Goal: Task Accomplishment & Management: Complete application form

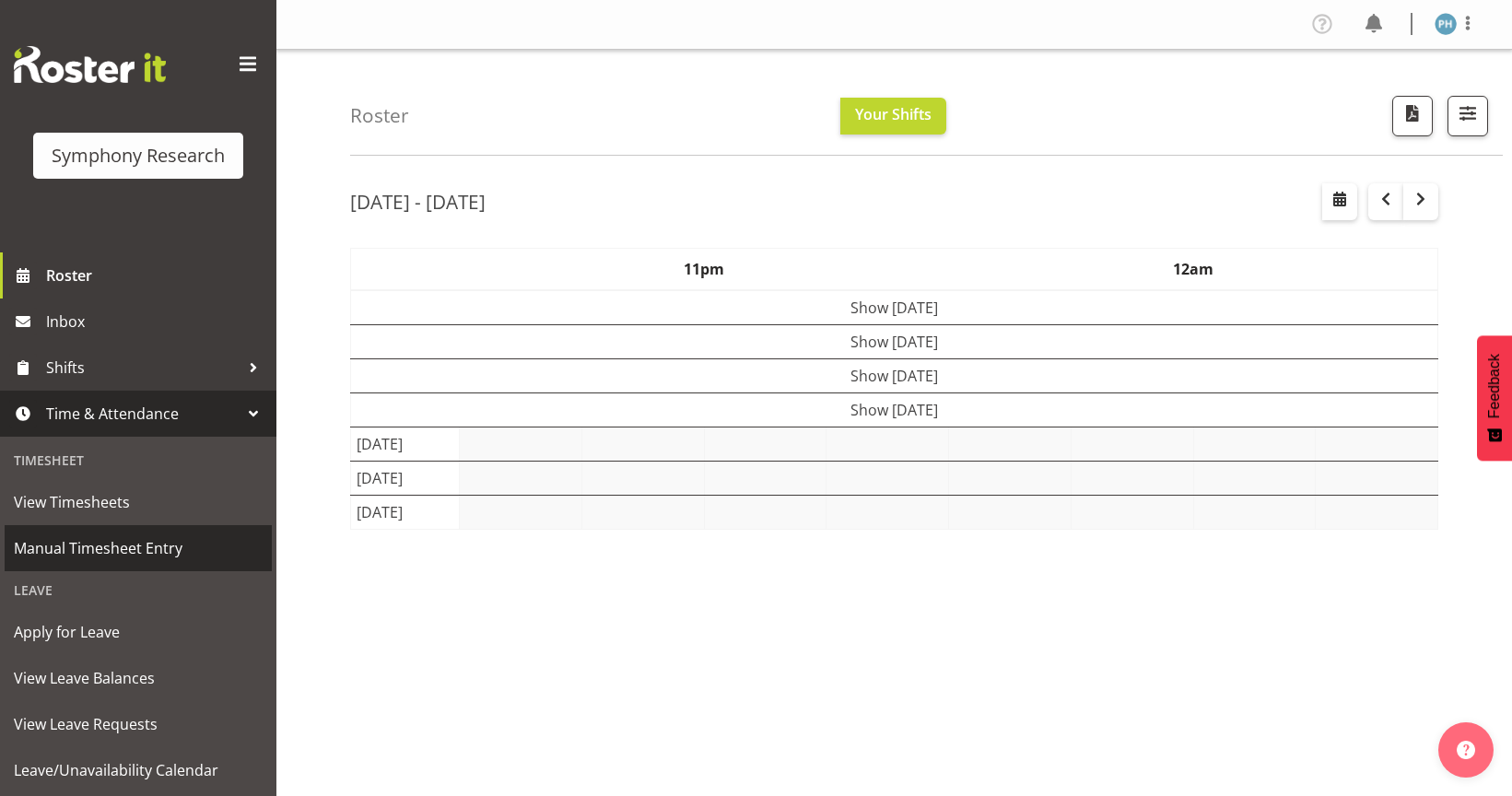
click at [174, 542] on span "Manual Timesheet Entry" at bounding box center [138, 548] width 249 height 27
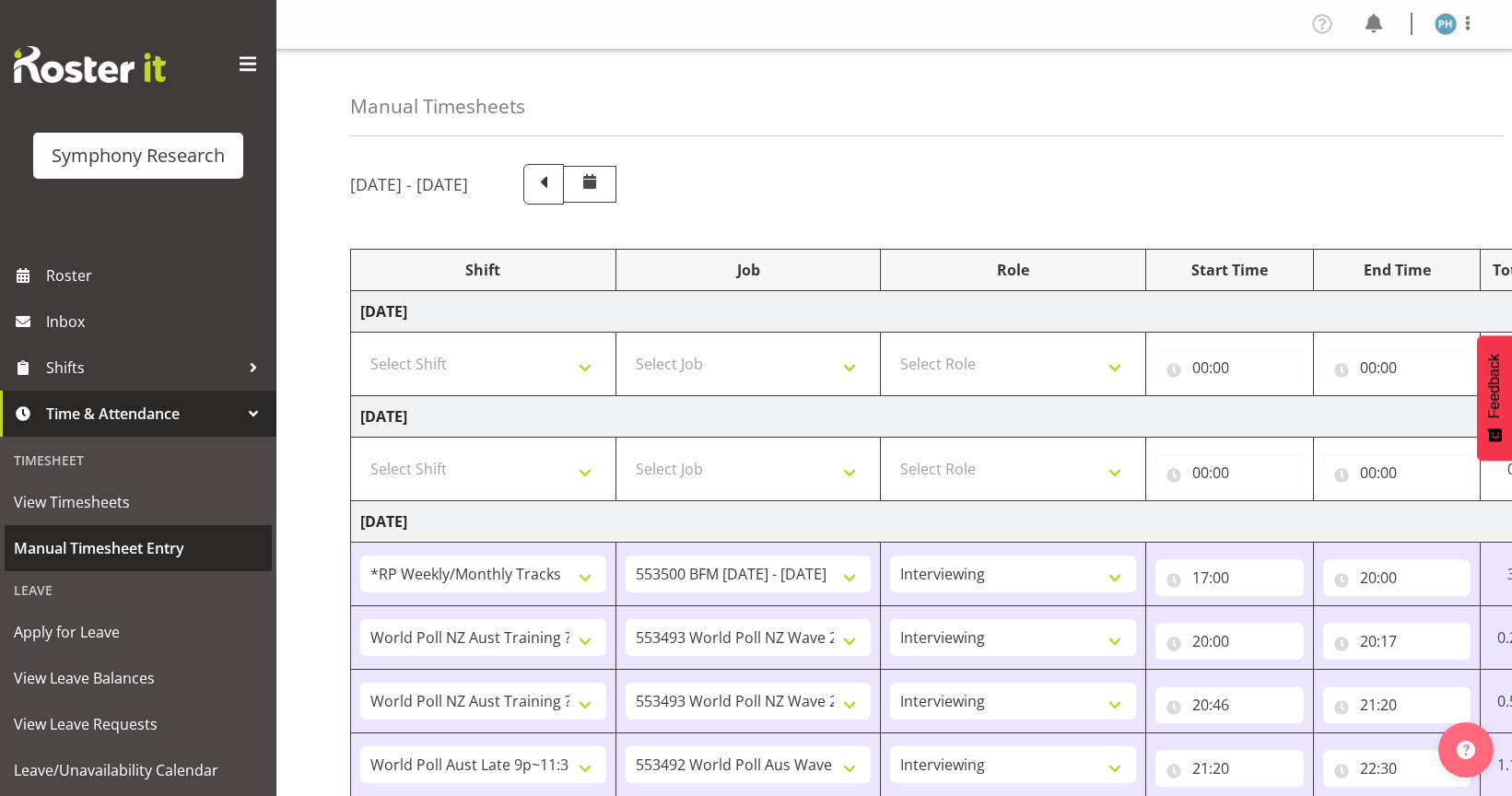
select select "2940"
select select "10242"
select select "47"
select select "41604"
select select "10527"
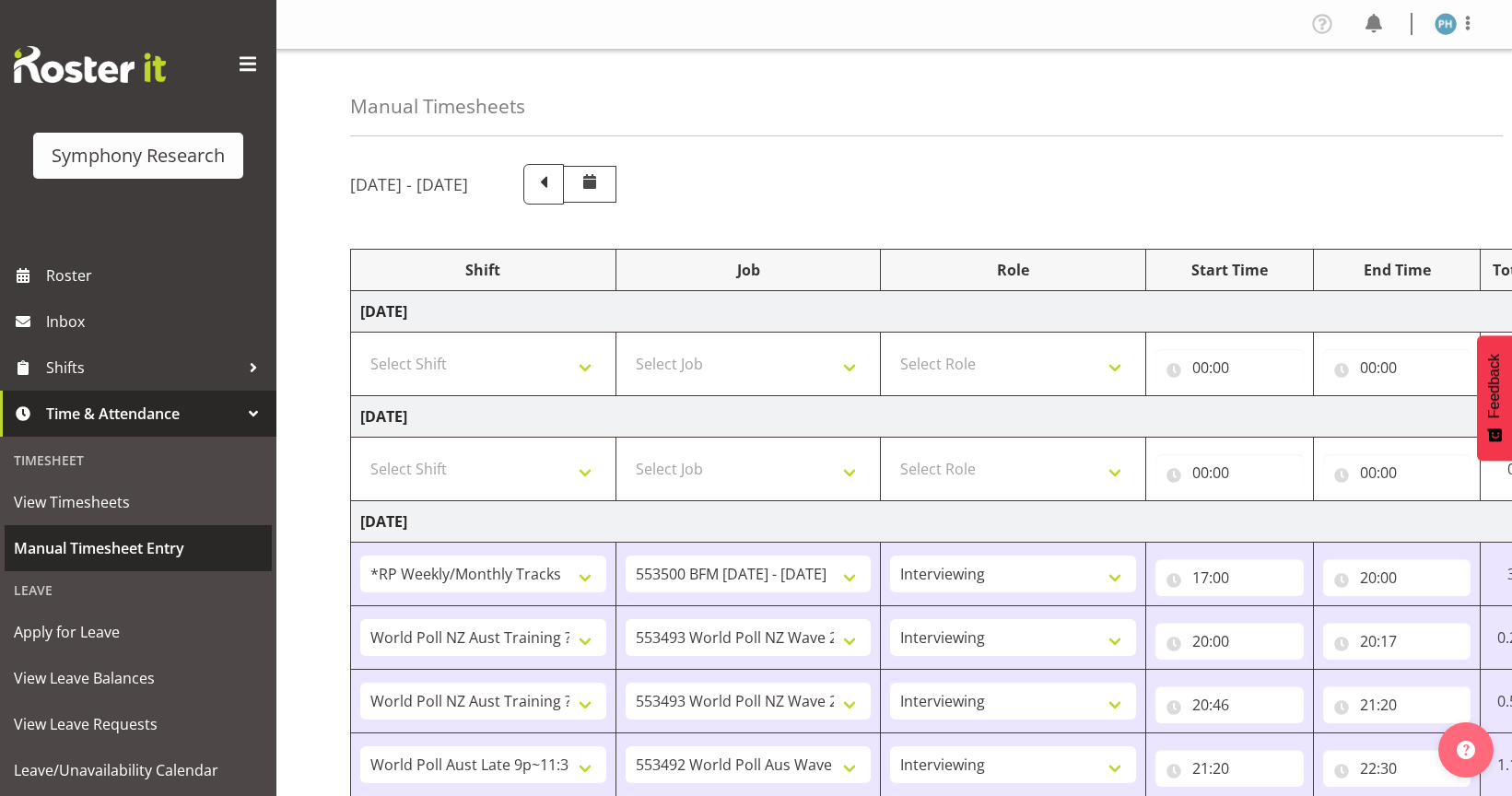
select select "47"
select select "41604"
select select "10527"
select select "47"
select select "57511"
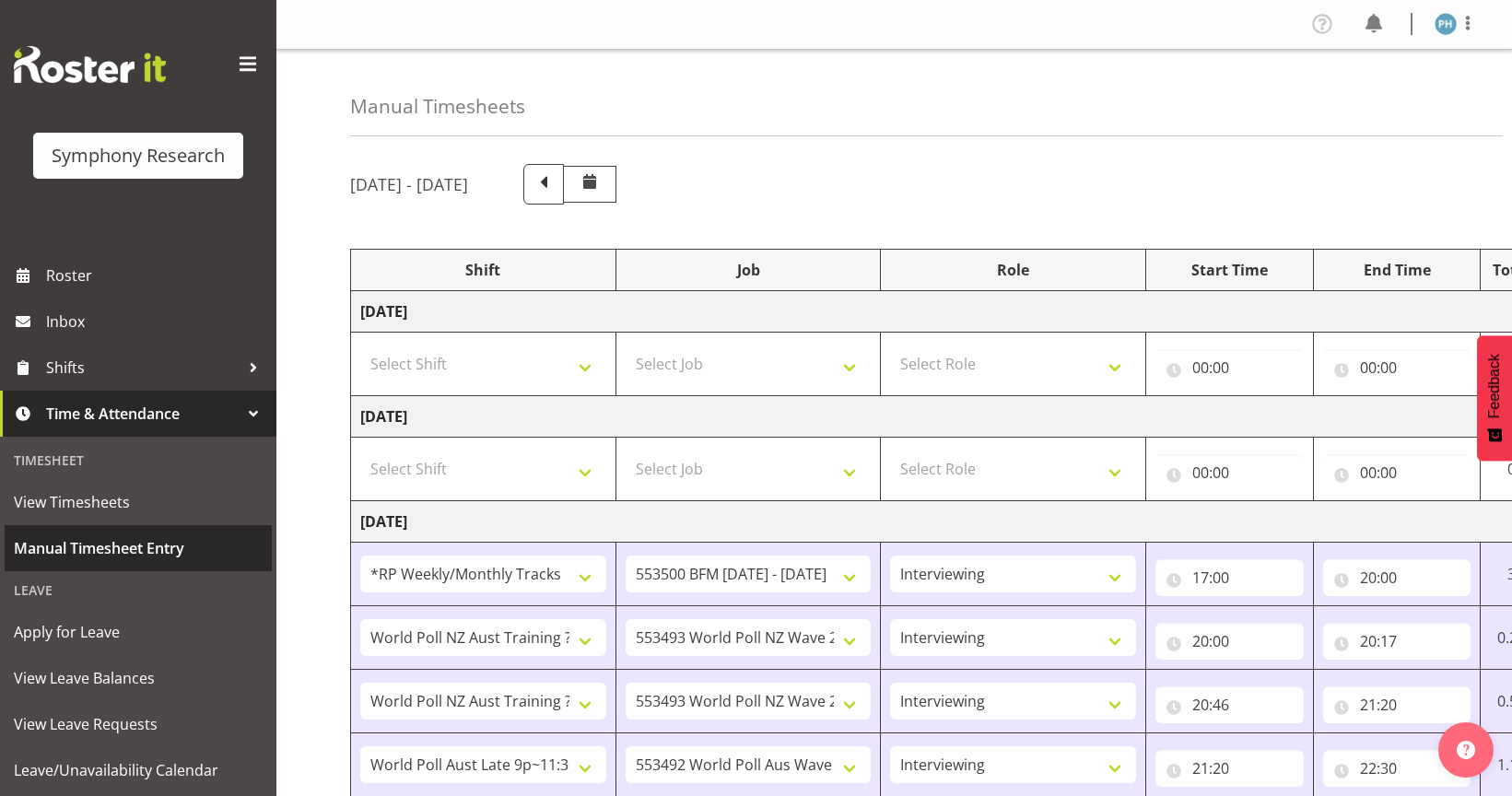
select select "10499"
select select "47"
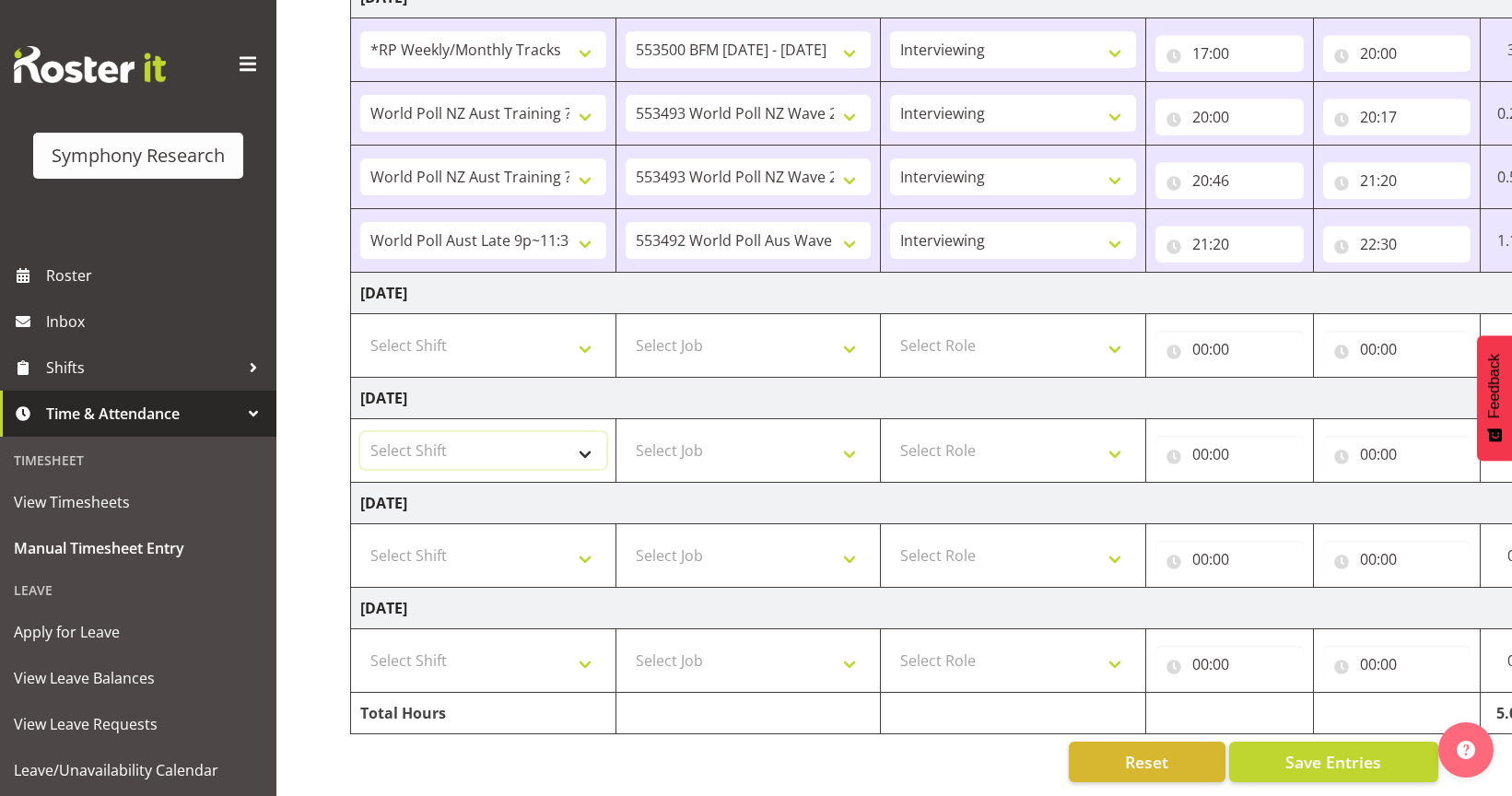
click at [585, 435] on select "Select Shift !!Weekend Residential (Roster IT Shift Label) *Business 9/10am ~ 4…" at bounding box center [483, 450] width 246 height 37
select select "2940"
click at [360, 432] on select "Select Shift !!Weekend Residential (Roster IT Shift Label) *Business 9/10am ~ 4…" at bounding box center [483, 450] width 246 height 37
click at [854, 441] on select "Select Job 550060 IF Admin 553492 World Poll Aus Wave 2 Main 2025 553493 World …" at bounding box center [749, 450] width 246 height 37
select select "10242"
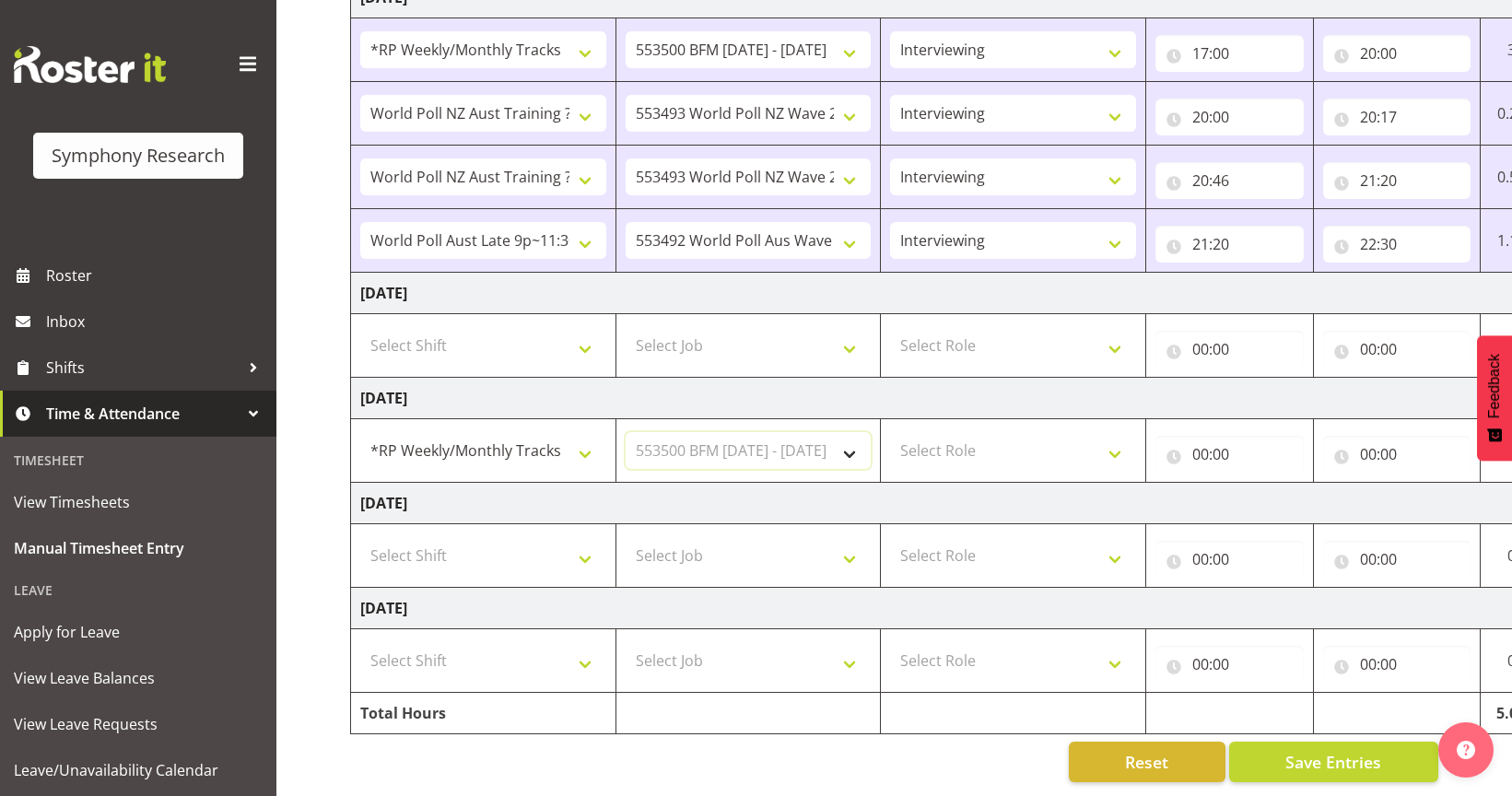
click at [626, 432] on select "Select Job 550060 IF Admin 553492 World Poll Aus Wave 2 Main 2025 553493 World …" at bounding box center [749, 450] width 246 height 37
click at [1116, 436] on select "Select Role Briefing Interviewing" at bounding box center [1013, 450] width 246 height 37
select select "47"
click at [890, 432] on select "Select Role Briefing Interviewing" at bounding box center [1013, 450] width 246 height 37
click at [1201, 439] on input "00:00" at bounding box center [1229, 454] width 148 height 37
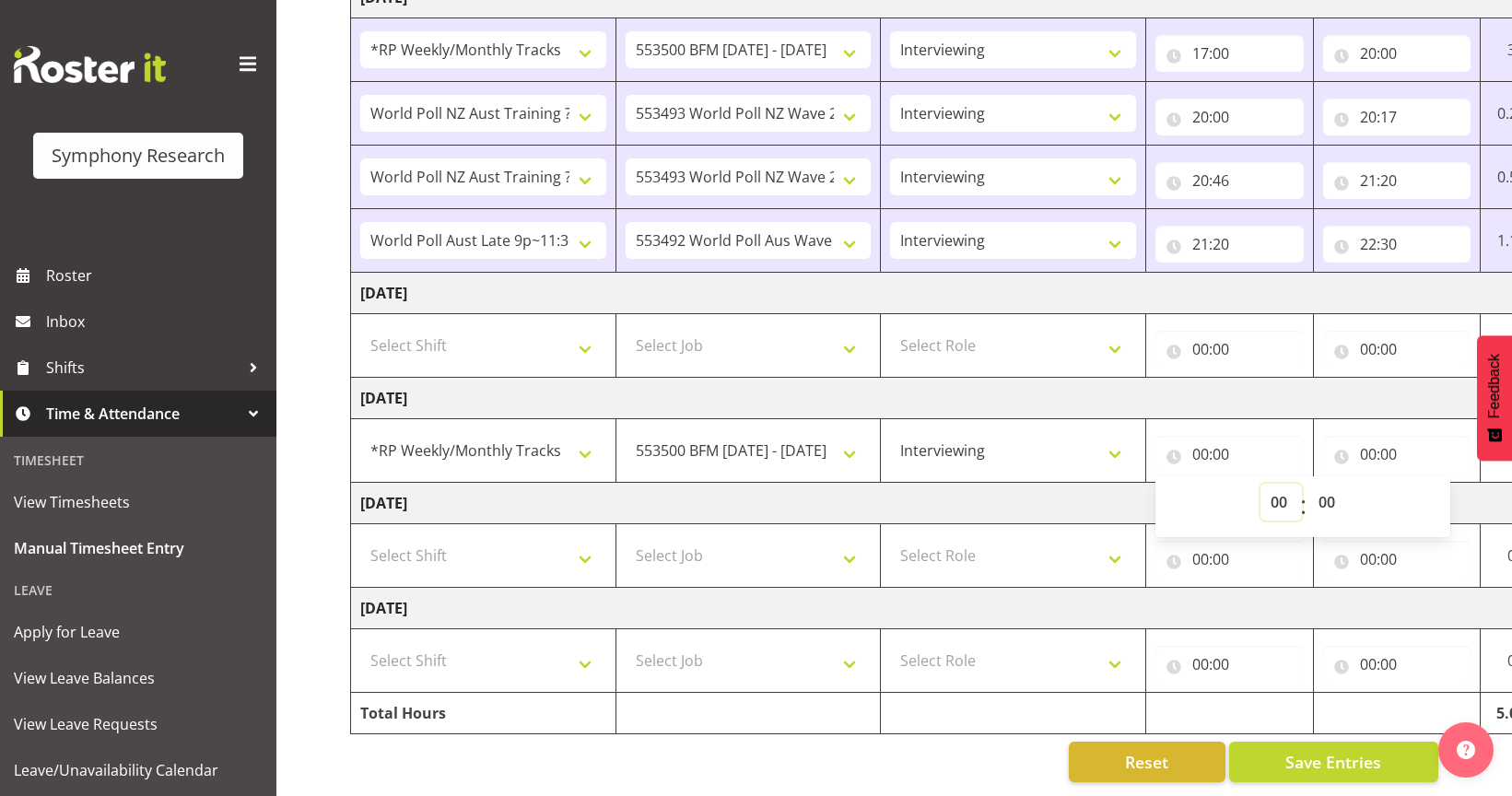
click at [1276, 490] on select "00 01 02 03 04 05 06 07 08 09 10 11 12 13 14 15 16 17 18 19 20 21 22 23" at bounding box center [1281, 502] width 41 height 37
select select "17"
click at [1260, 484] on select "00 01 02 03 04 05 06 07 08 09 10 11 12 13 14 15 16 17 18 19 20 21 22 23" at bounding box center [1281, 502] width 41 height 37
type input "17:00"
click at [1364, 436] on input "00:00" at bounding box center [1397, 454] width 148 height 37
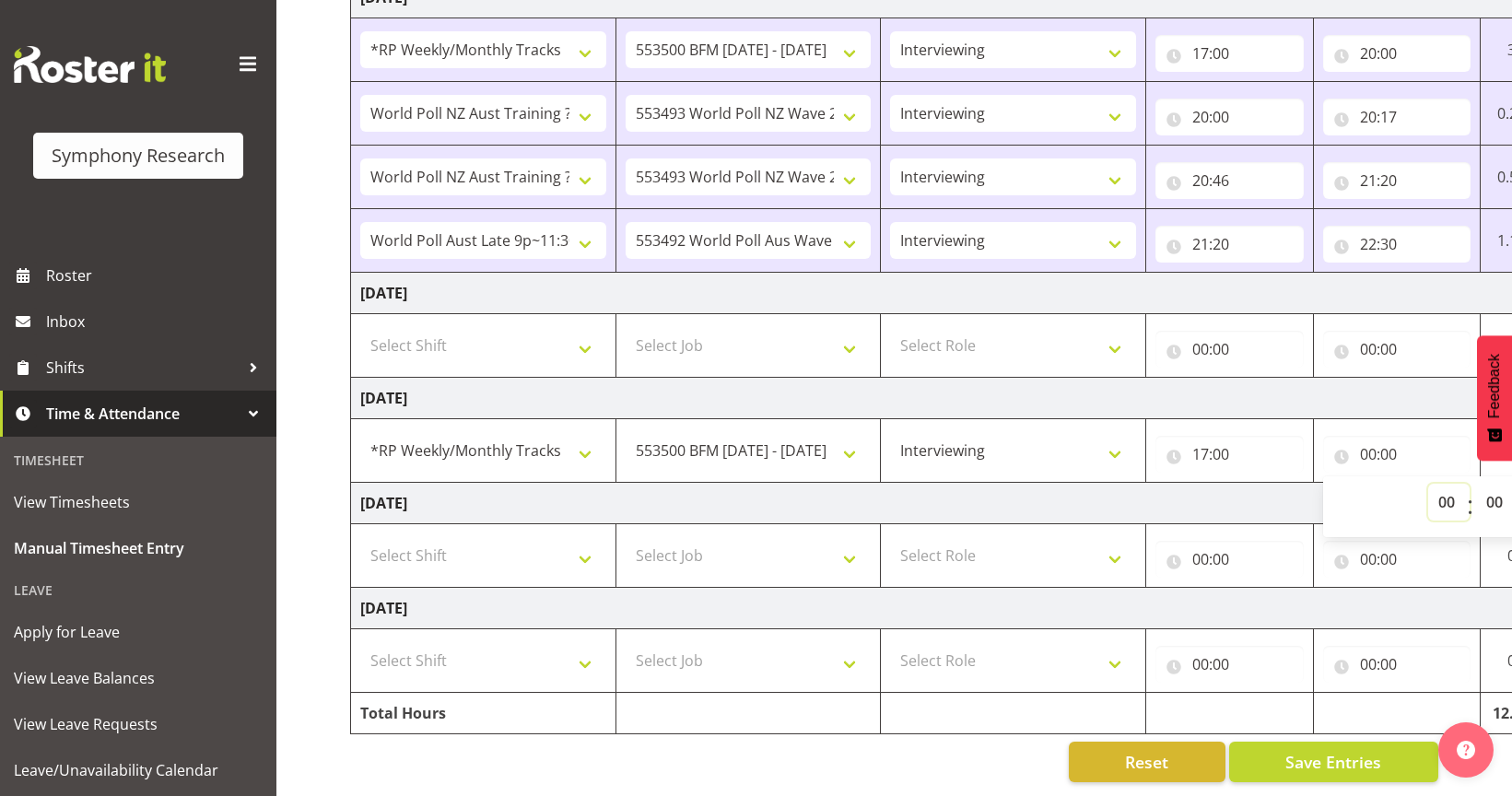
click at [1435, 485] on select "00 01 02 03 04 05 06 07 08 09 10 11 12 13 14 15 16 17 18 19 20 21 22 23" at bounding box center [1449, 502] width 41 height 37
select select "20"
click at [1428, 484] on select "00 01 02 03 04 05 06 07 08 09 10 11 12 13 14 15 16 17 18 19 20 21 22 23" at bounding box center [1449, 502] width 41 height 37
type input "20:00"
click at [1487, 486] on select "00 01 02 03 04 05 06 07 08 09 10 11 12 13 14 15 16 17 18 19 20 21 22 23 24 25 2…" at bounding box center [1497, 502] width 41 height 37
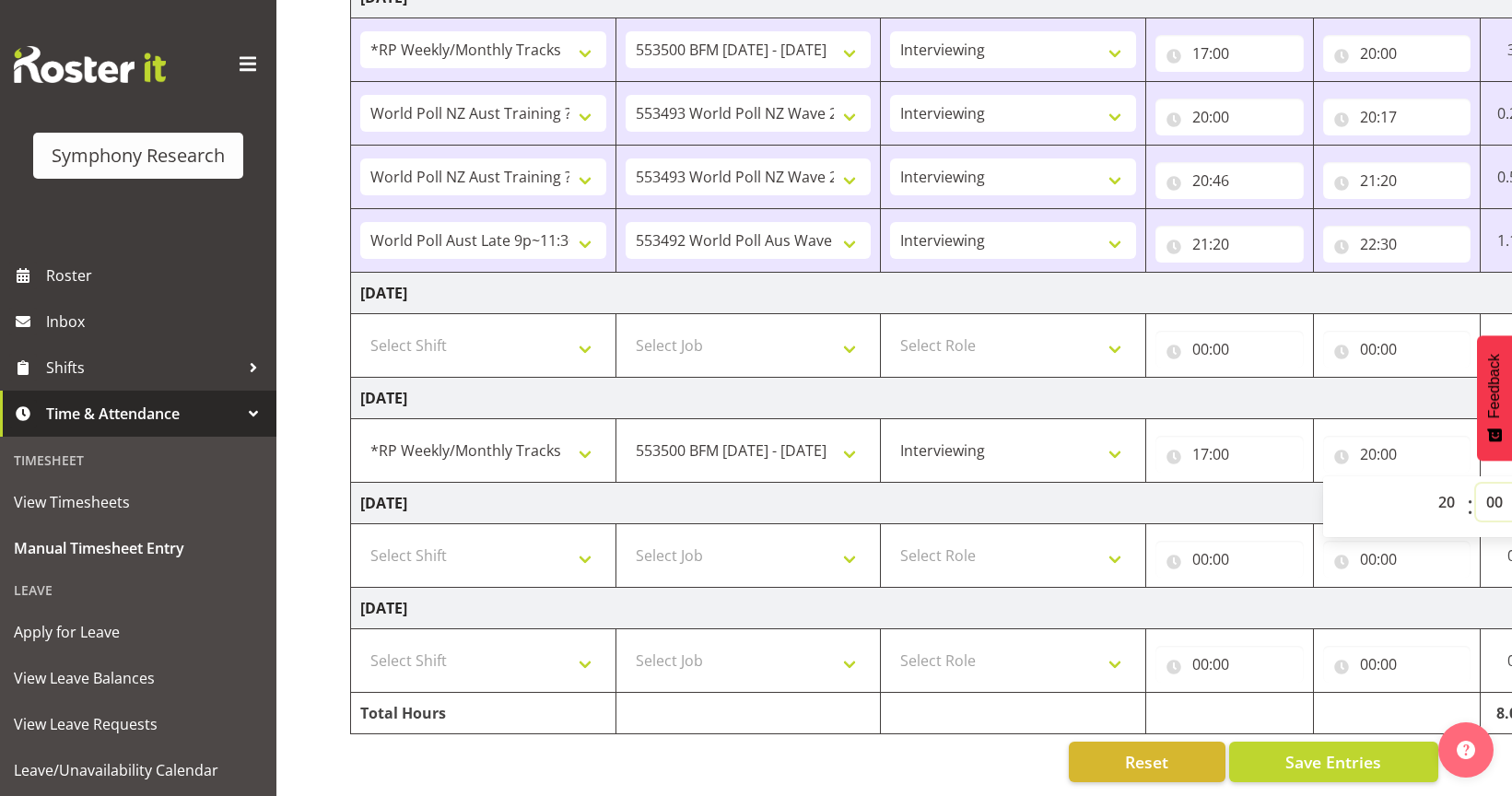
select select "8"
click at [1476, 484] on select "00 01 02 03 04 05 06 07 08 09 10 11 12 13 14 15 16 17 18 19 20 21 22 23 24 25 2…" at bounding box center [1497, 502] width 41 height 37
type input "20:08"
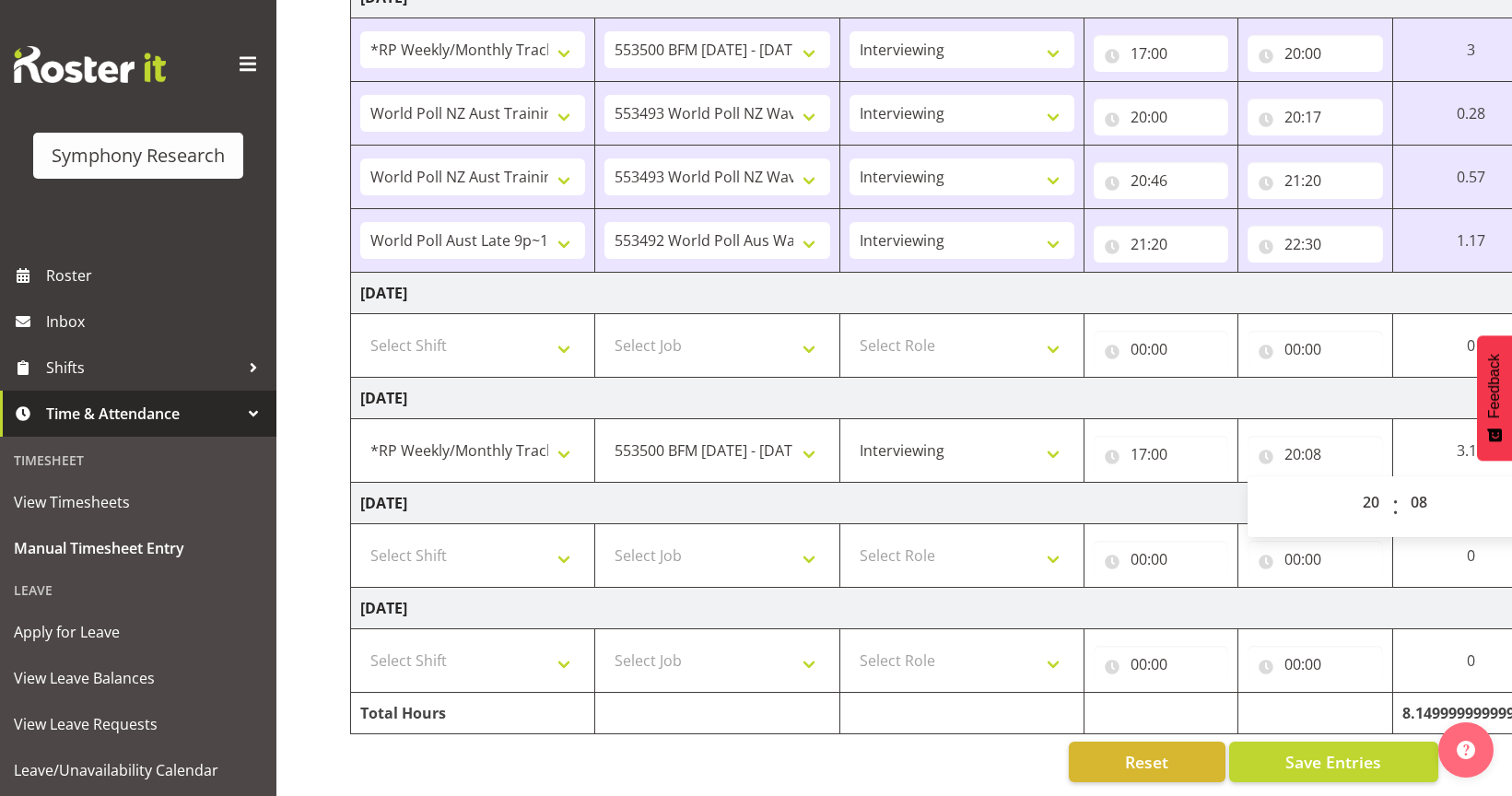
click at [1492, 594] on td "Sunday 28th September 2025" at bounding box center [996, 608] width 1289 height 41
click at [1407, 491] on td "Saturday 27th September 2025" at bounding box center [996, 504] width 1289 height 41
click at [1485, 483] on td "Saturday 27th September 2025" at bounding box center [996, 504] width 1289 height 41
drag, startPoint x: 1504, startPoint y: 378, endPoint x: 1462, endPoint y: 368, distance: 43.2
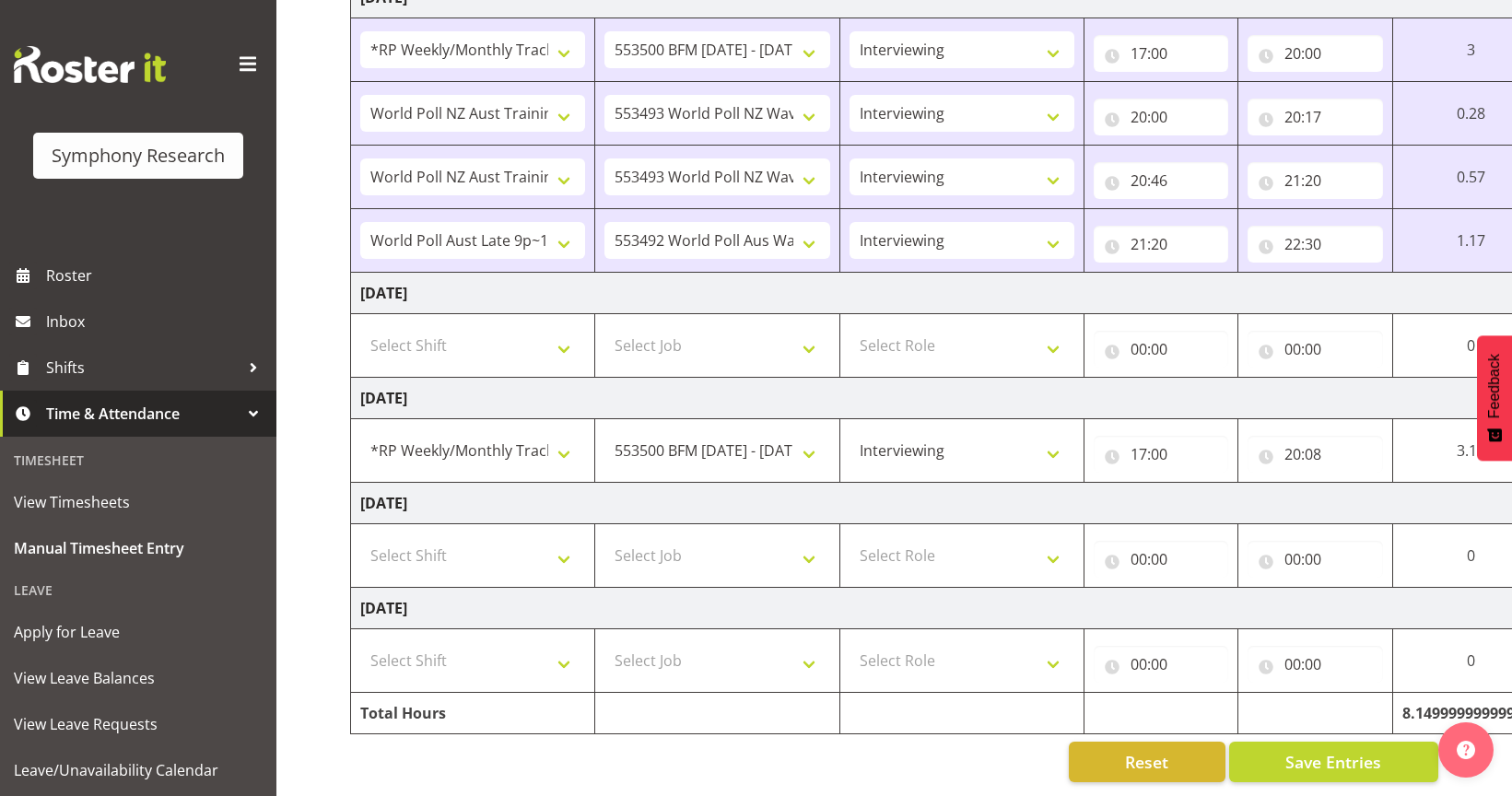
drag, startPoint x: 1438, startPoint y: 429, endPoint x: 1438, endPoint y: 405, distance: 24.0
click at [1438, 419] on td "3.13" at bounding box center [1471, 451] width 157 height 64
click at [1493, 413] on span "Feedback" at bounding box center [1494, 385] width 17 height 65
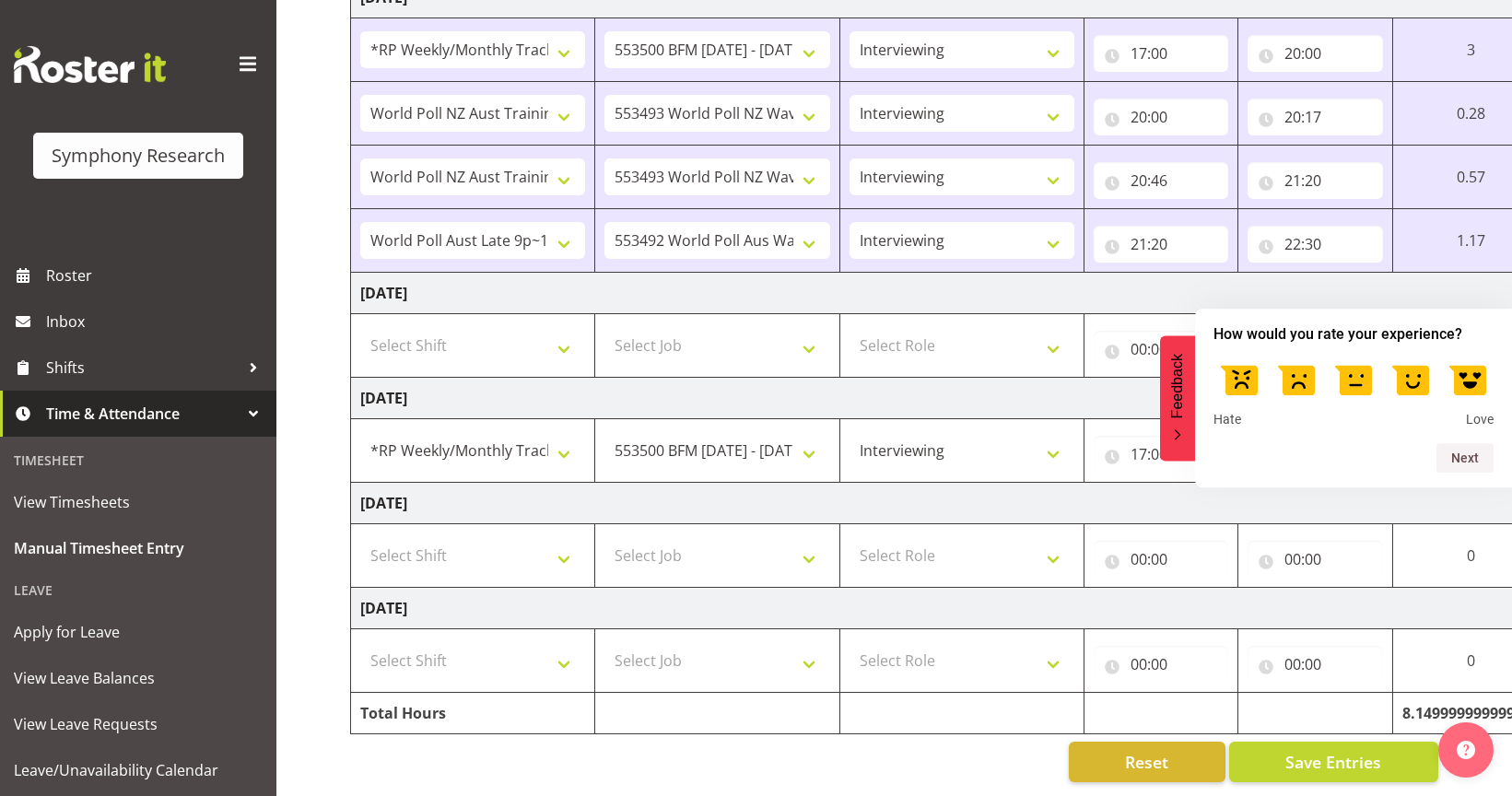
click at [1422, 380] on label at bounding box center [1410, 378] width 52 height 52
click at [1411, 352] on input "4" at bounding box center [1411, 352] width 0 height 0
click at [1486, 465] on button "Next" at bounding box center [1464, 458] width 57 height 29
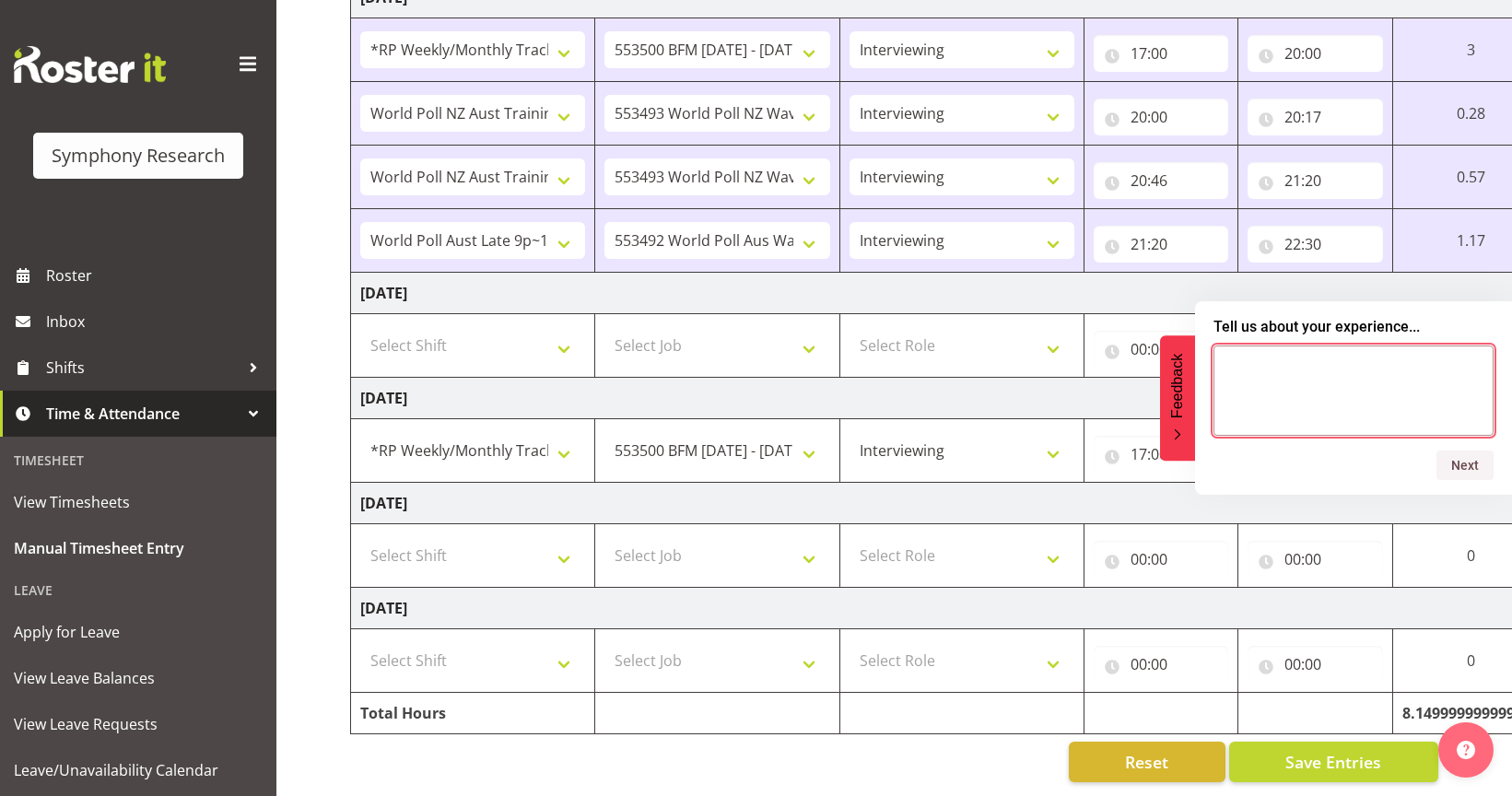
click at [1268, 391] on textarea at bounding box center [1353, 391] width 280 height 90
type textarea "/"
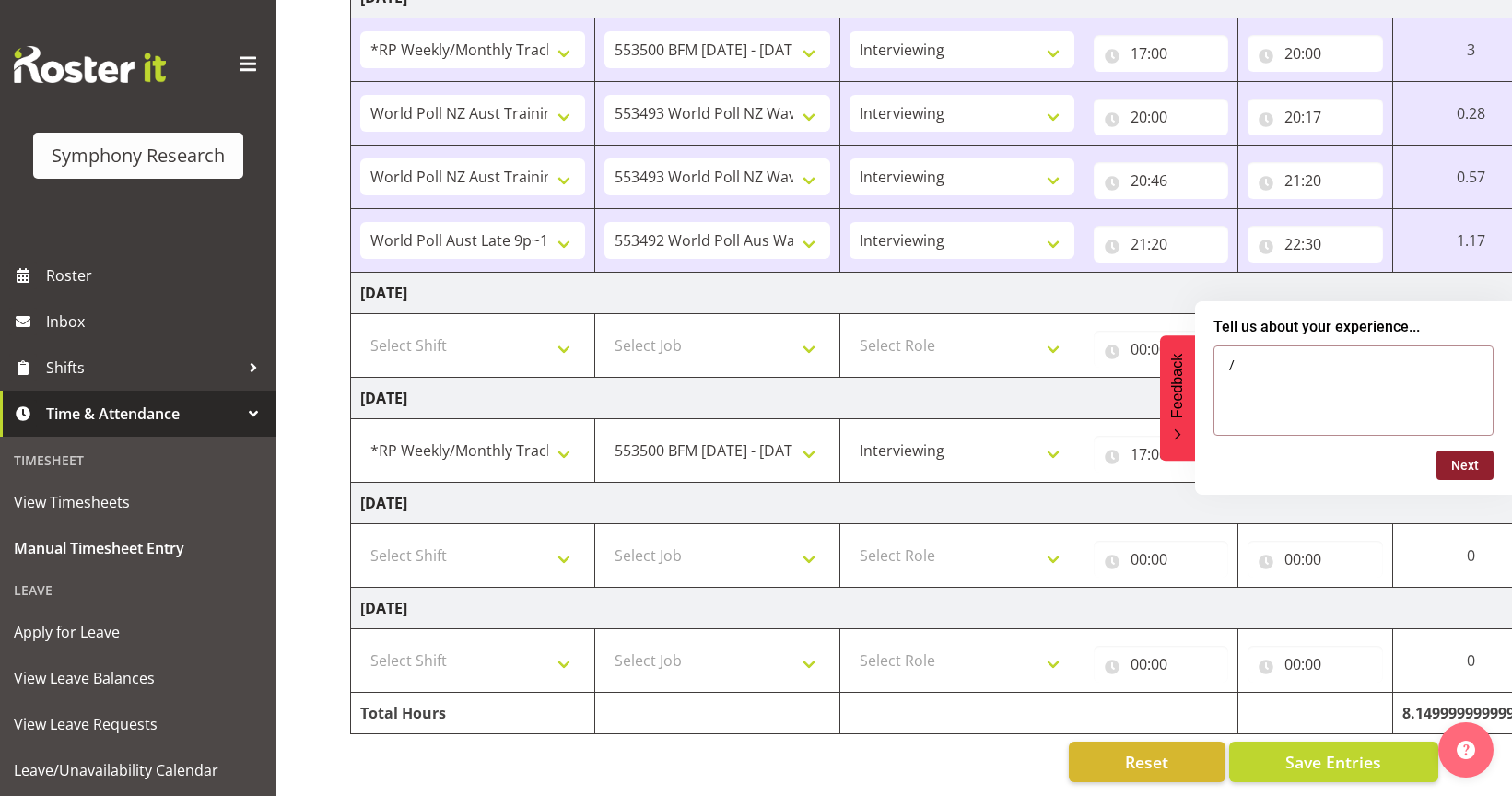
click at [1455, 458] on button "Next" at bounding box center [1464, 464] width 57 height 29
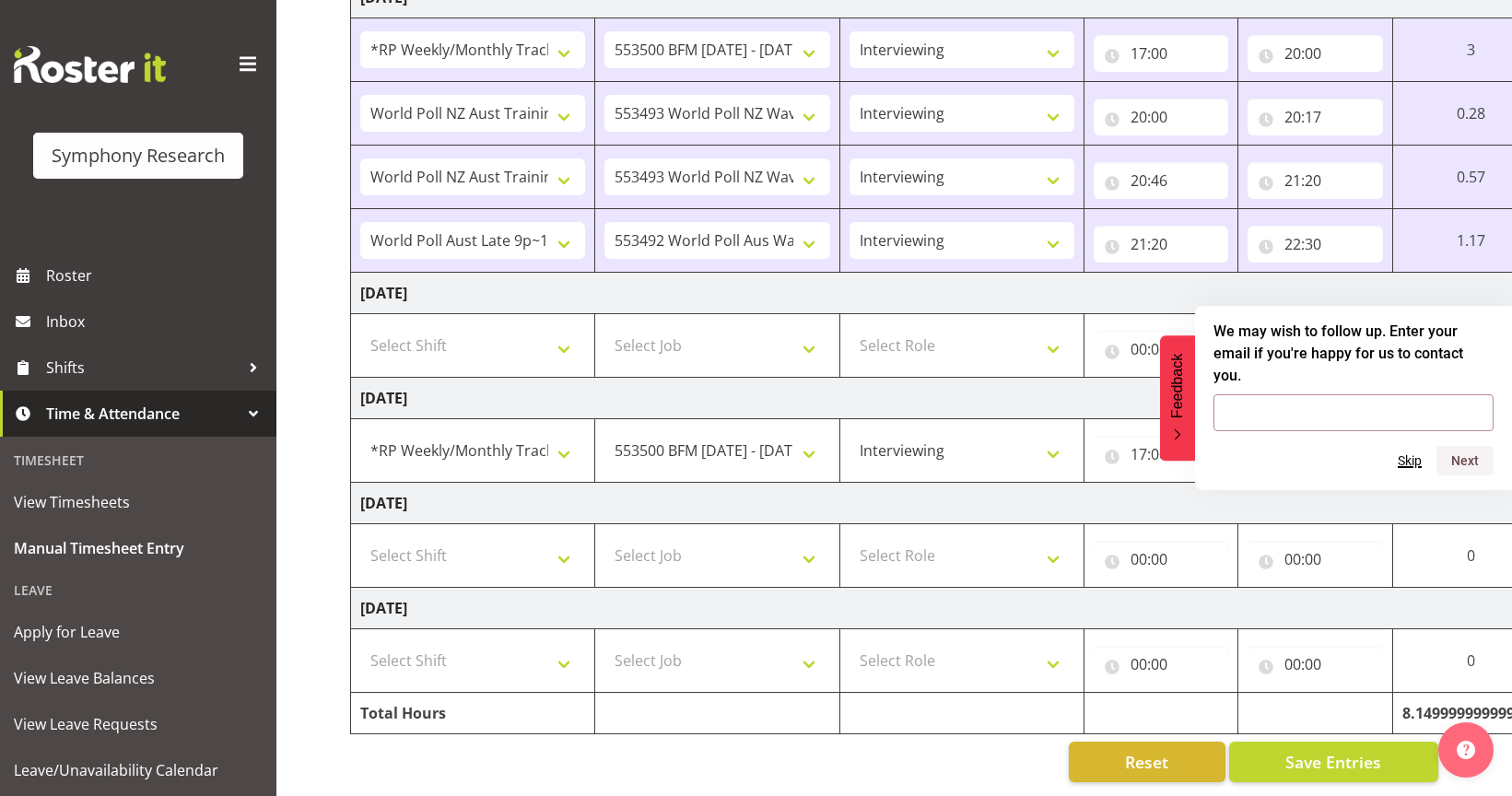
click at [1411, 453] on button "Skip" at bounding box center [1409, 460] width 23 height 15
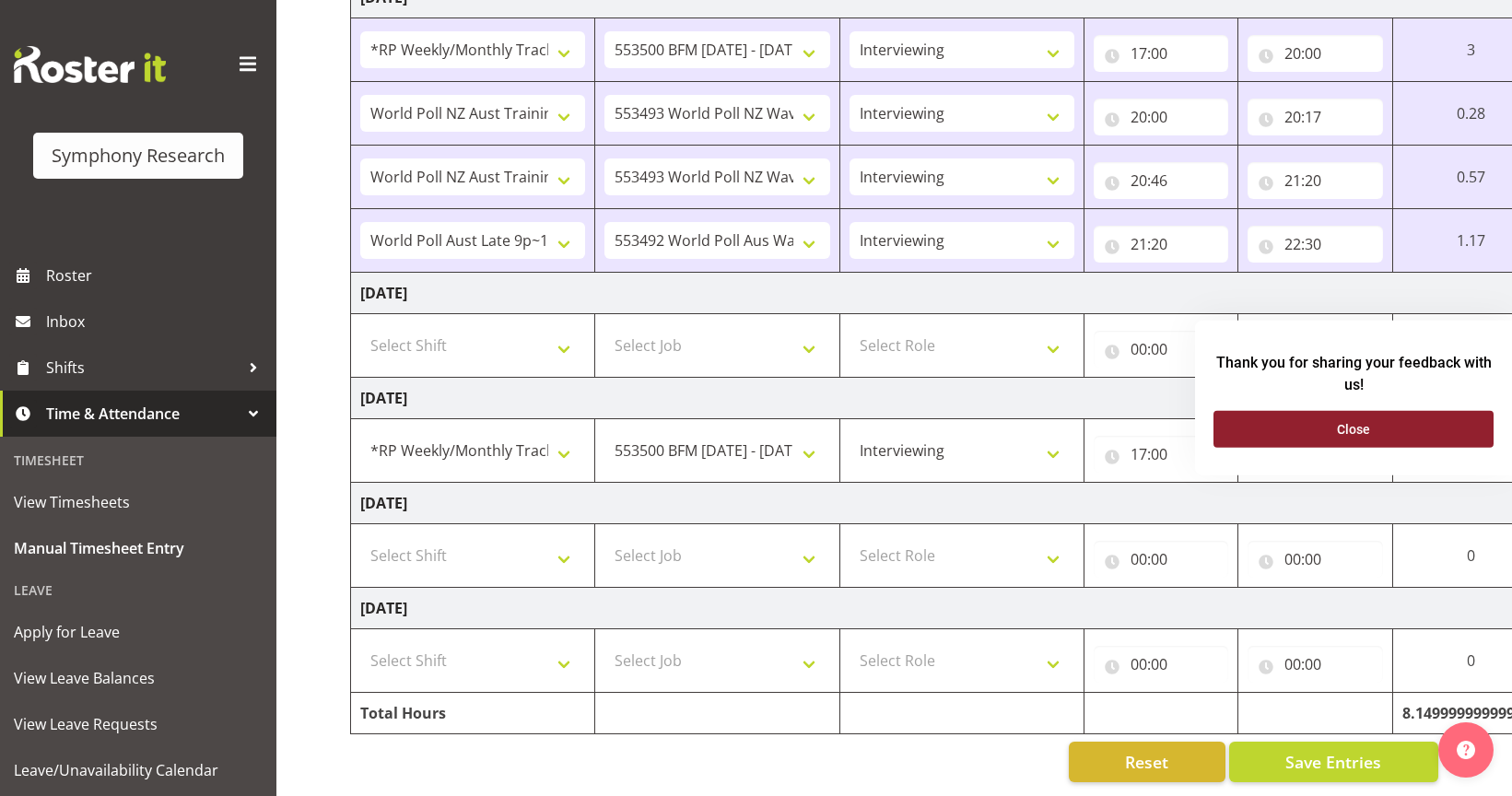
click at [1408, 439] on button "Close" at bounding box center [1353, 429] width 280 height 37
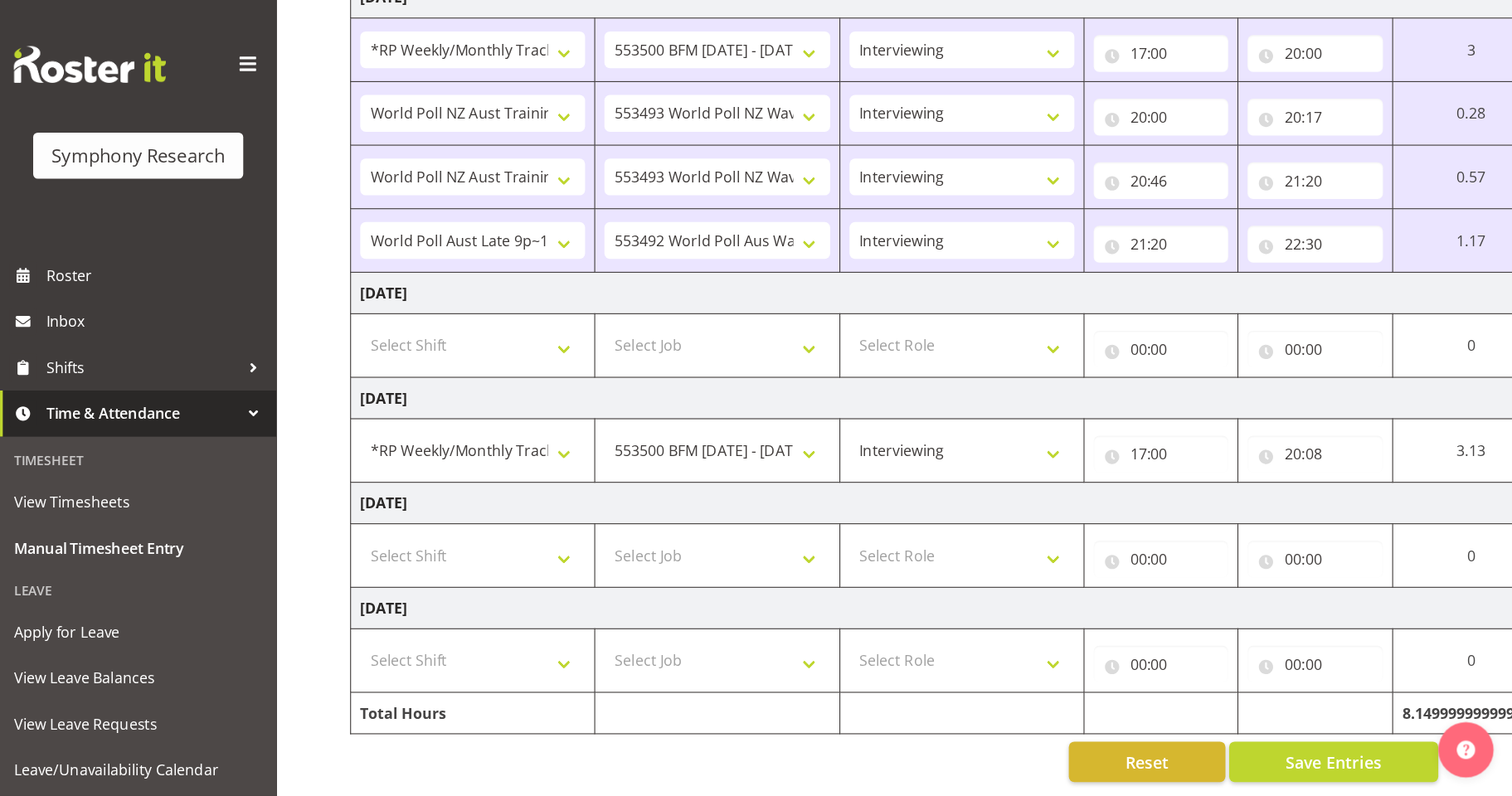
scroll to position [409, 0]
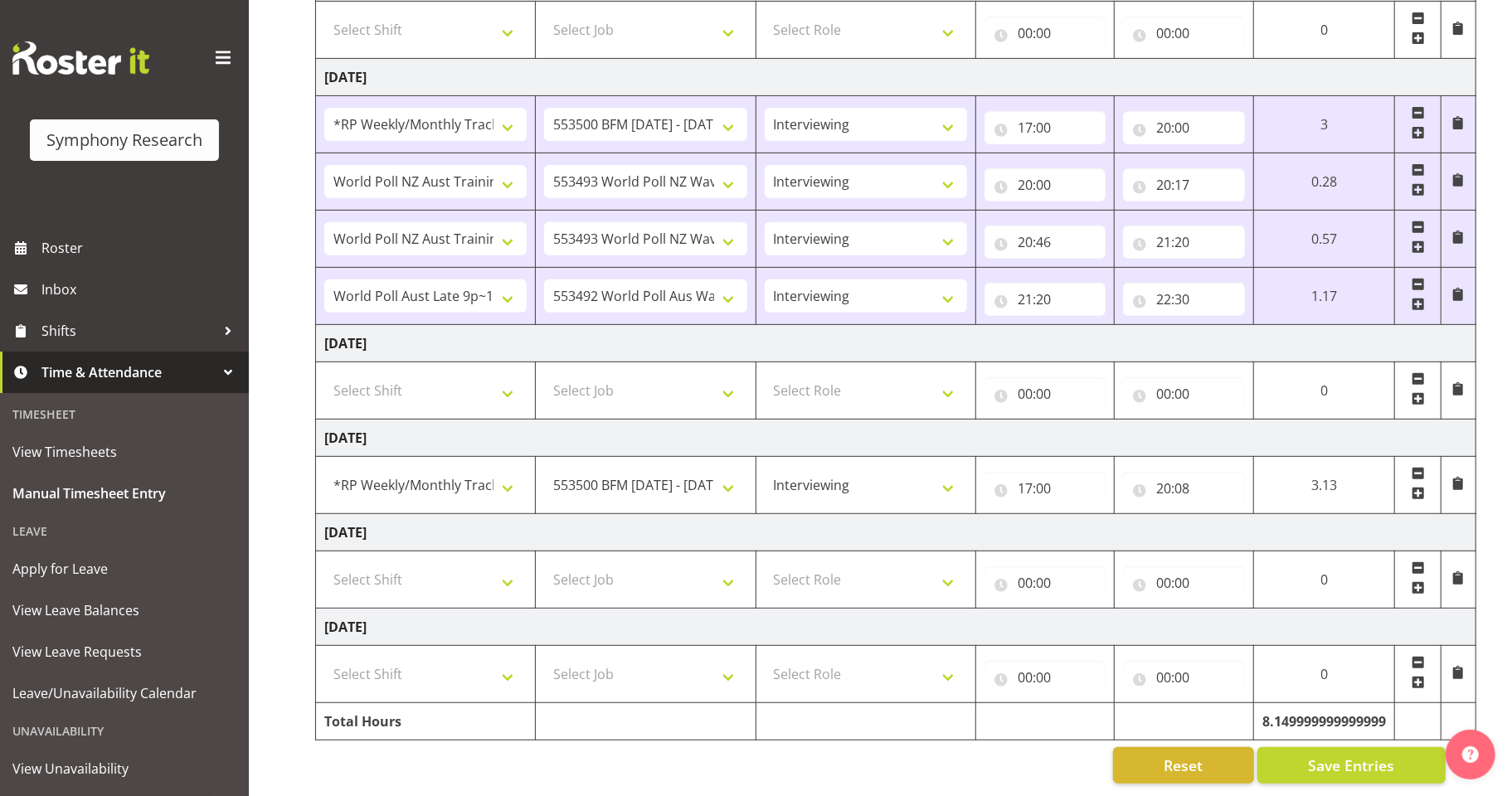
drag, startPoint x: 1363, startPoint y: 2, endPoint x: 1498, endPoint y: 452, distance: 469.8
click at [1361, 452] on div "September 22nd - September 28th 2025 Shift Job Role Start Time End Time Total M…" at bounding box center [914, 269] width 1197 height 1053
click at [1361, 486] on span at bounding box center [1419, 493] width 14 height 14
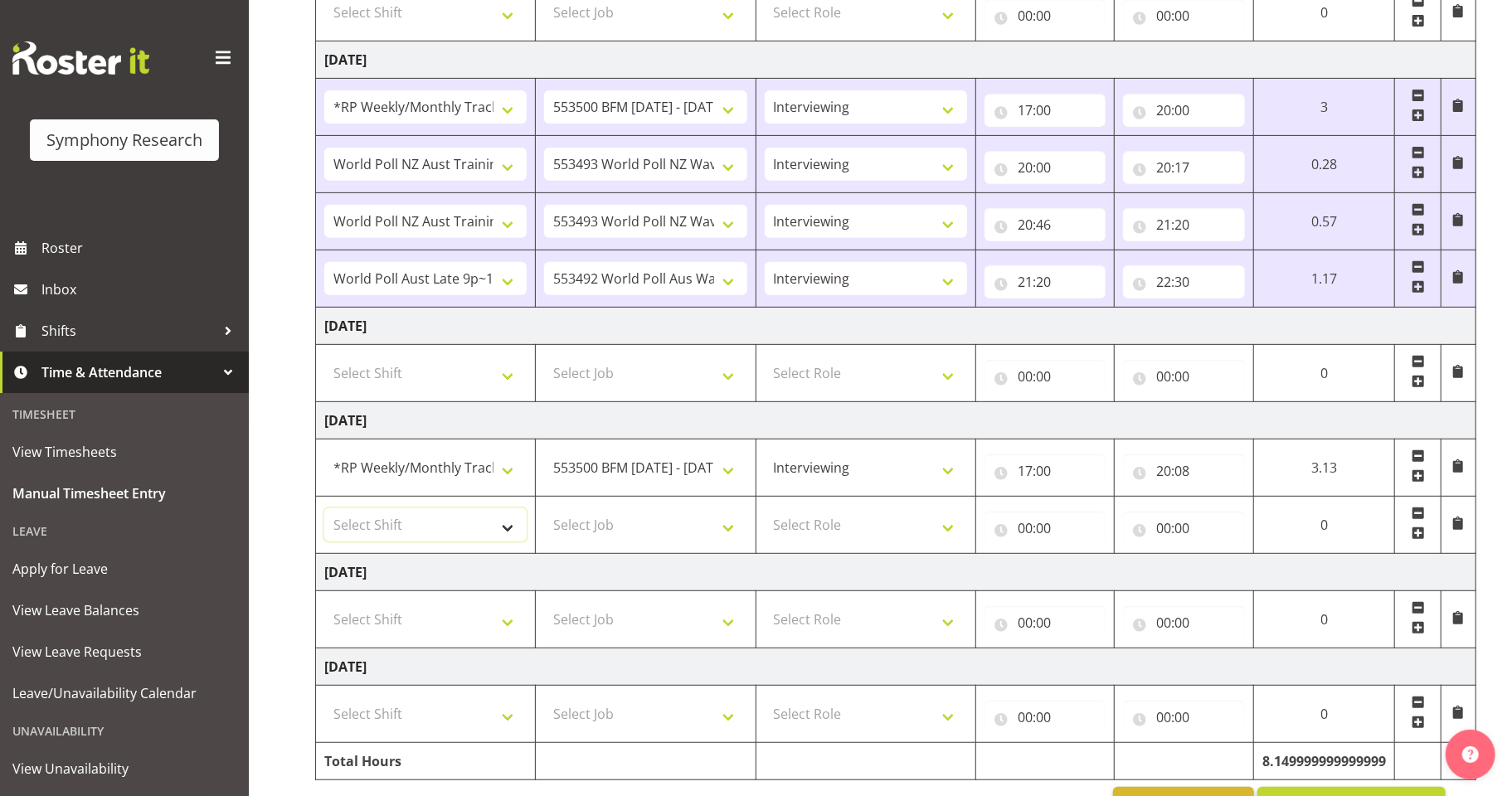
click at [510, 532] on select "Select Shift !!Weekend Residential (Roster IT Shift Label) *Business 9/10am ~ 4…" at bounding box center [425, 524] width 202 height 33
click at [1158, 476] on input "20:08" at bounding box center [1184, 470] width 122 height 33
click at [1275, 517] on select "00 01 02 03 04 05 06 07 08 09 10 11 12 13 14 15 16 17 18 19 20 21 22 23 24 25 2…" at bounding box center [1279, 513] width 37 height 33
select select "10"
click at [1261, 498] on select "00 01 02 03 04 05 06 07 08 09 10 11 12 13 14 15 16 17 18 19 20 21 22 23 24 25 2…" at bounding box center [1279, 513] width 37 height 33
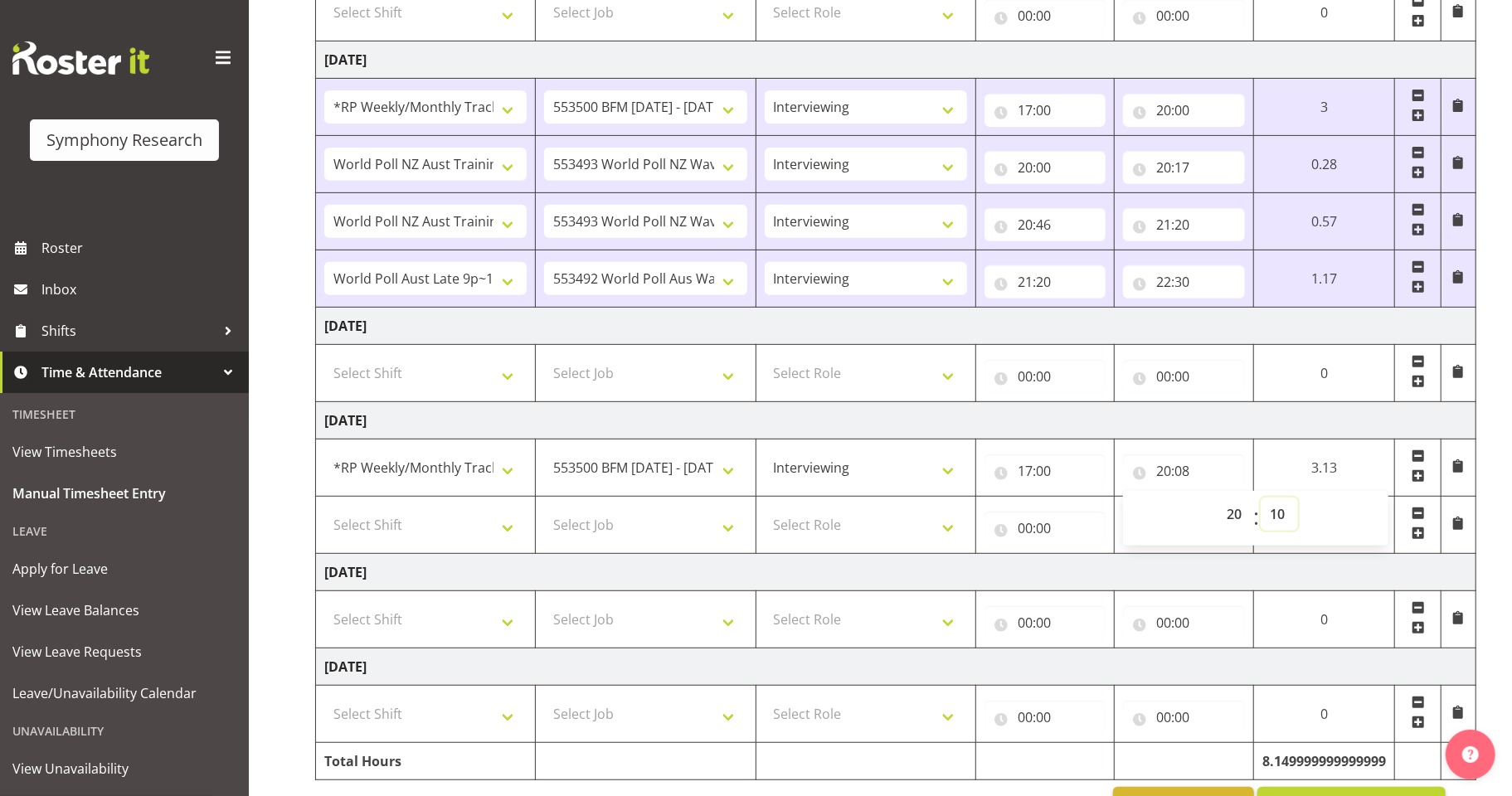
type input "20:10"
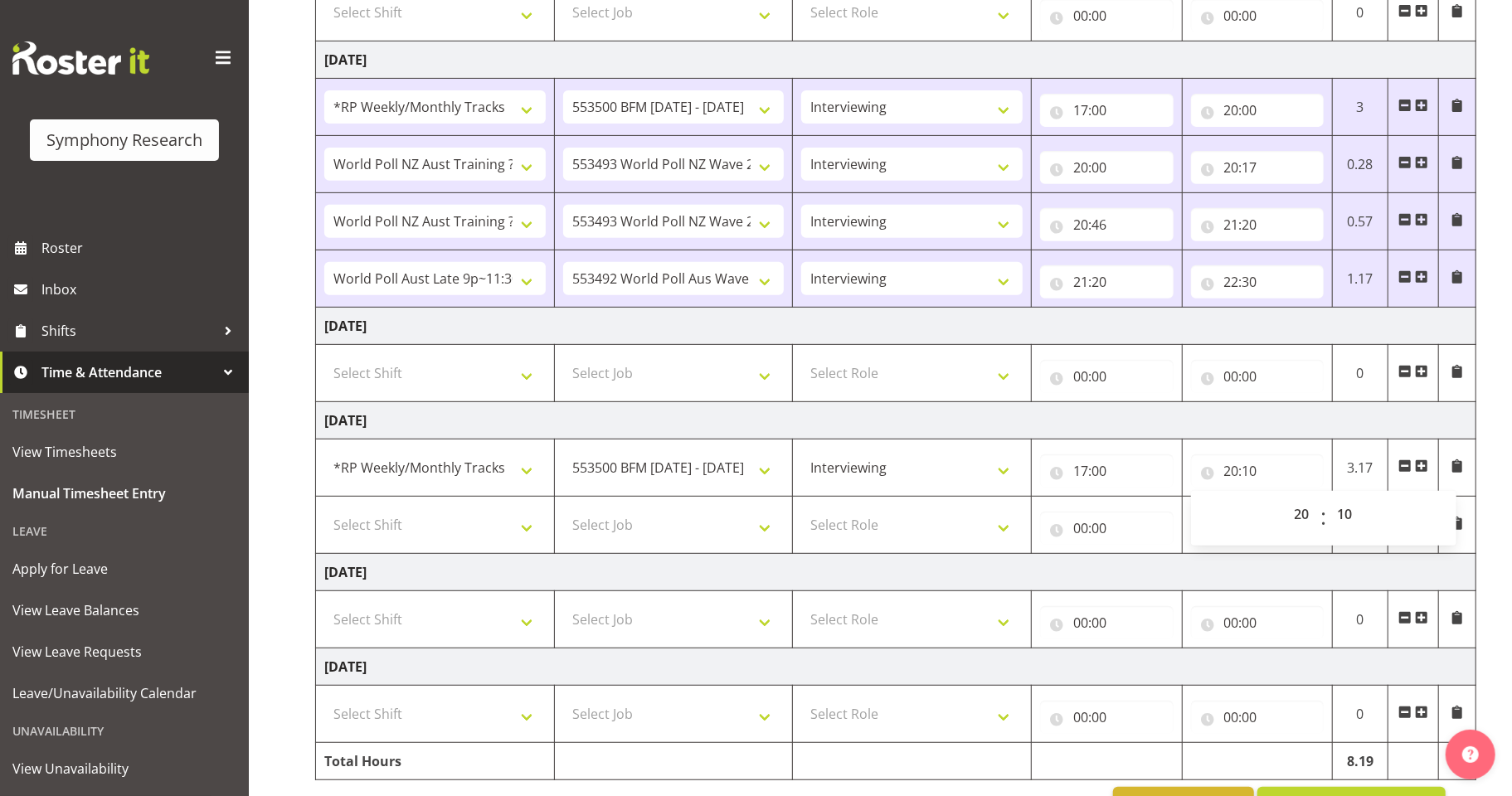
click at [1361, 464] on span at bounding box center [1422, 466] width 14 height 14
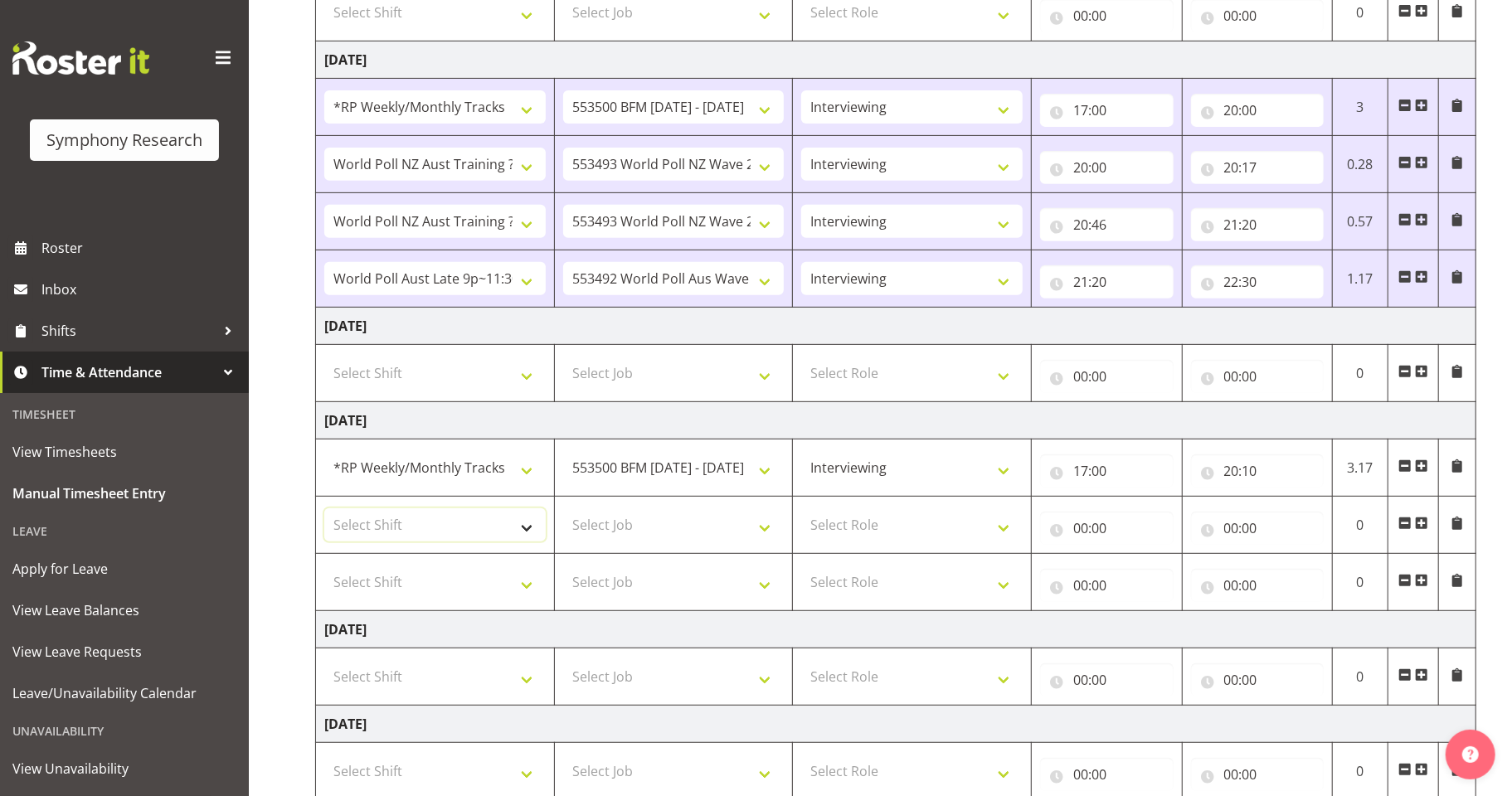
click at [524, 527] on select "Select Shift !!Weekend Residential (Roster IT Shift Label) *Business 9/10am ~ 4…" at bounding box center [435, 524] width 222 height 33
select select "41604"
click at [324, 509] on select "Select Shift !!Weekend Residential (Roster IT Shift Label) *Business 9/10am ~ 4…" at bounding box center [435, 524] width 222 height 33
click at [761, 528] on select "Select Job 550060 IF Admin 553492 World Poll Aus Wave 2 Main 2025 553493 World …" at bounding box center [674, 524] width 222 height 33
select select "10527"
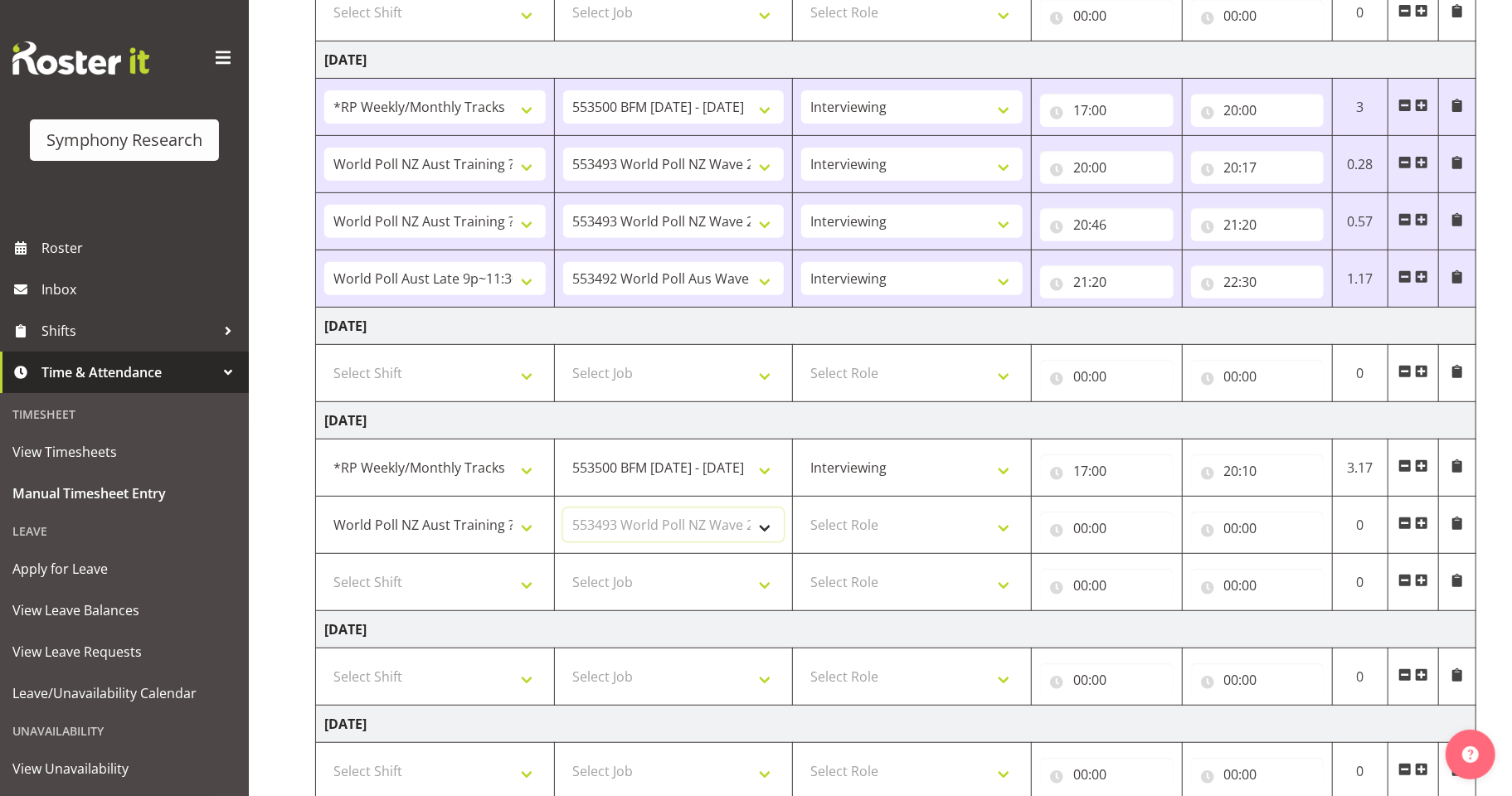
click at [564, 509] on select "Select Job 550060 IF Admin 553492 World Poll Aus Wave 2 Main 2025 553493 World …" at bounding box center [674, 524] width 222 height 33
click at [1002, 525] on select "Select Role Briefing Interviewing" at bounding box center [912, 524] width 222 height 33
select select "47"
click at [801, 509] on select "Select Role Briefing Interviewing" at bounding box center [912, 524] width 222 height 33
click at [1083, 531] on input "00:00" at bounding box center [1107, 528] width 134 height 33
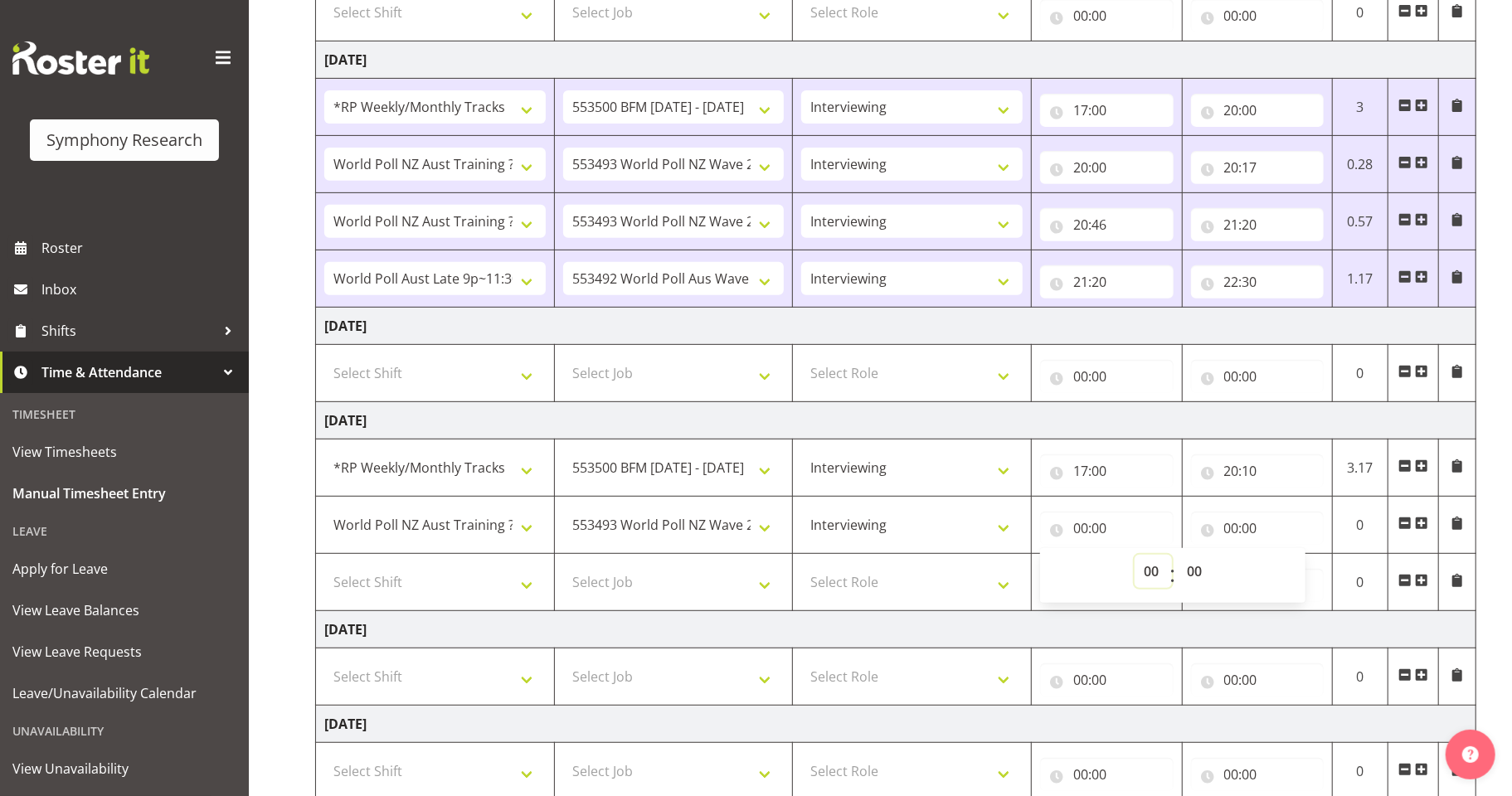
click at [1152, 572] on select "00 01 02 03 04 05 06 07 08 09 10 11 12 13 14 15 16 17 18 19 20 21 22 23" at bounding box center [1153, 571] width 37 height 33
select select "20"
click at [1135, 556] on select "00 01 02 03 04 05 06 07 08 09 10 11 12 13 14 15 16 17 18 19 20 21 22 23" at bounding box center [1153, 571] width 37 height 33
type input "20:00"
click at [1200, 573] on select "00 01 02 03 04 05 06 07 08 09 10 11 12 13 14 15 16 17 18 19 20 21 22 23 24 25 2…" at bounding box center [1196, 571] width 37 height 33
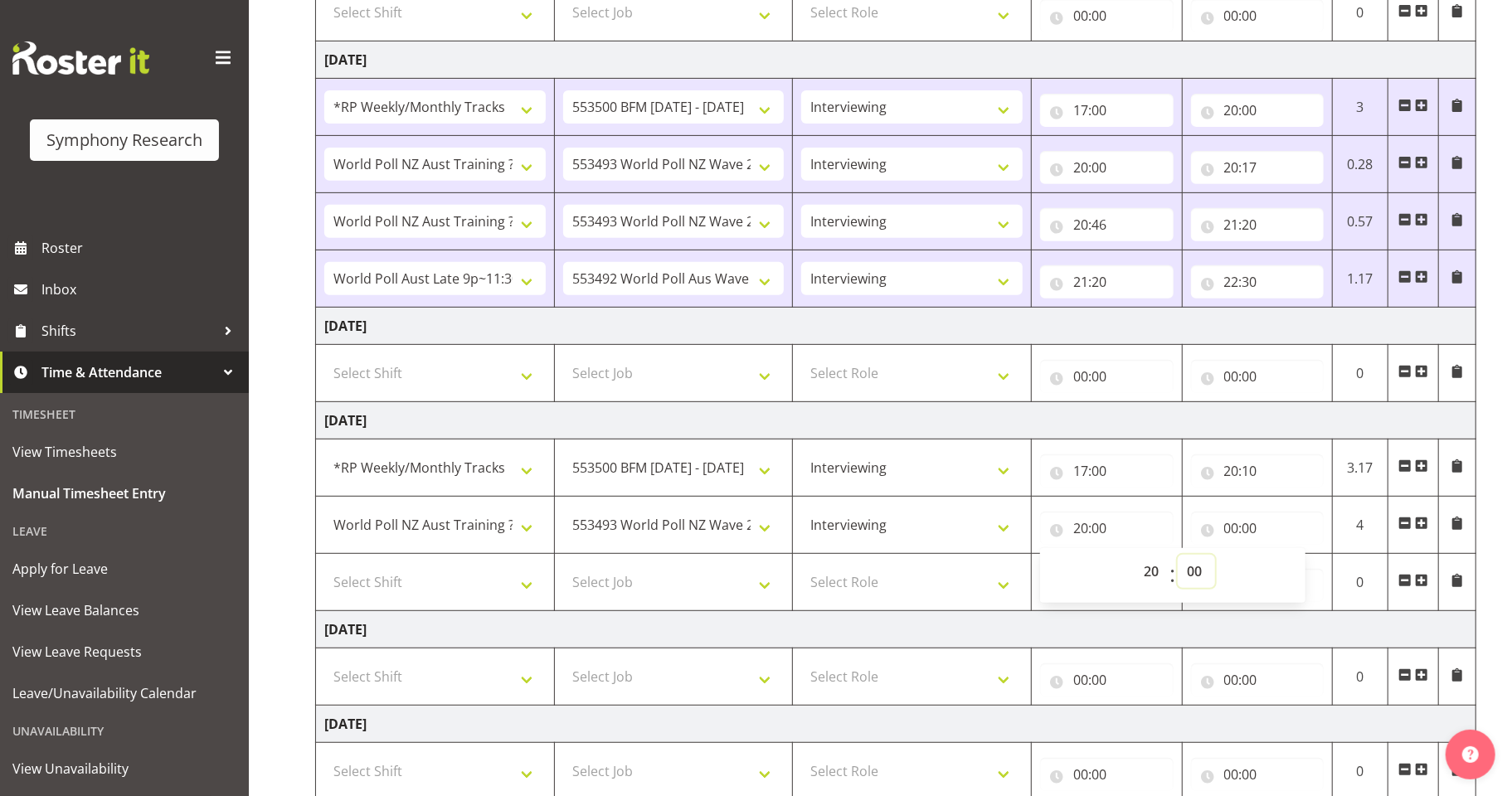
select select "40"
click at [1178, 556] on select "00 01 02 03 04 05 06 07 08 09 10 11 12 13 14 15 16 17 18 19 20 21 22 23 24 25 2…" at bounding box center [1196, 571] width 37 height 33
type input "20:40"
click at [1231, 525] on input "00:00" at bounding box center [1258, 528] width 134 height 33
click at [1292, 574] on select "00 01 02 03 04 05 06 07 08 09 10 11 12 13 14 15 16 17 18 19 20 21 22 23" at bounding box center [1305, 571] width 37 height 33
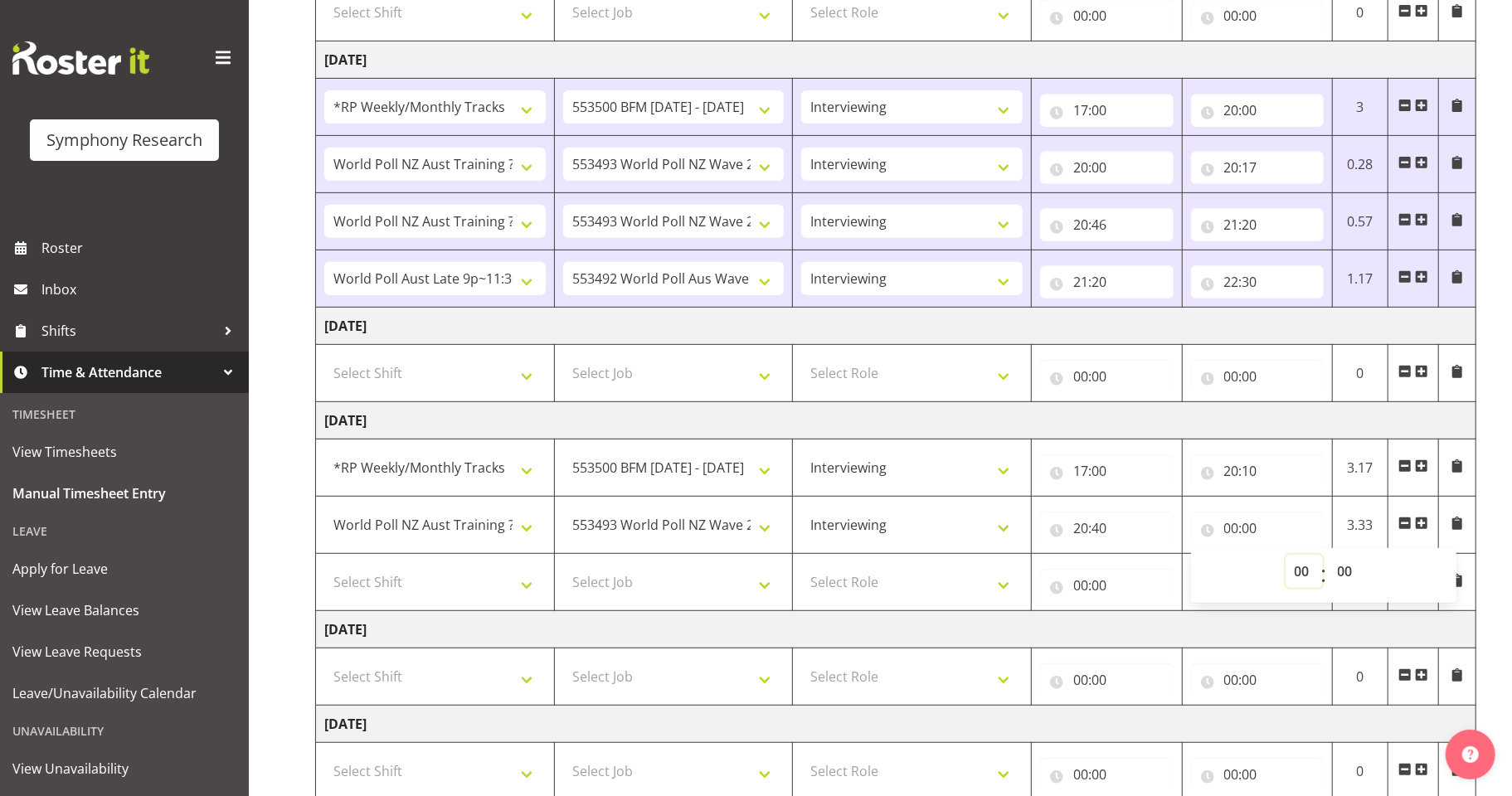
select select "20"
click at [1286, 556] on select "00 01 02 03 04 05 06 07 08 09 10 11 12 13 14 15 16 17 18 19 20 21 22 23" at bounding box center [1305, 571] width 37 height 33
type input "20:00"
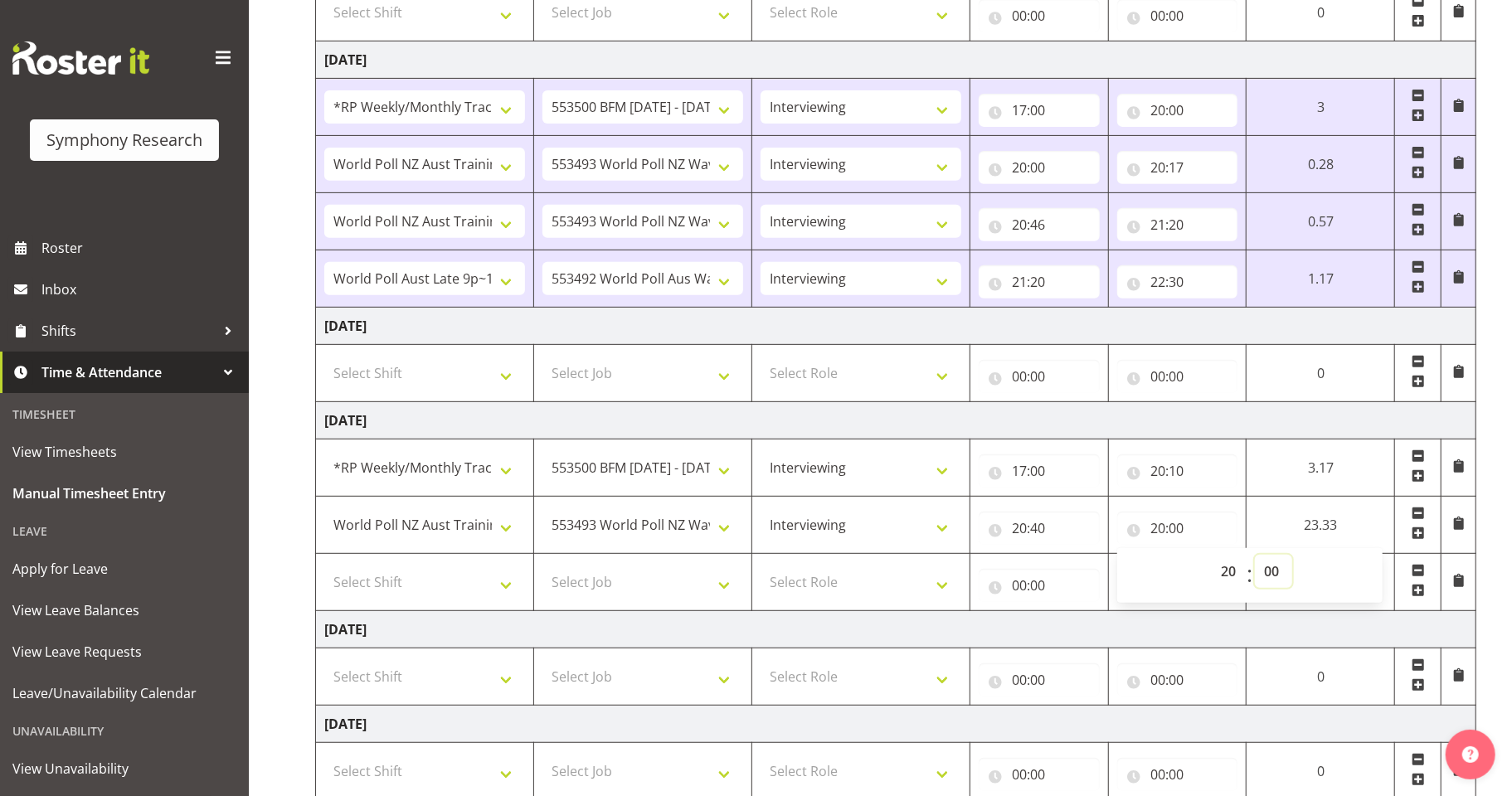
click at [1272, 574] on select "00 01 02 03 04 05 06 07 08 09 10 11 12 13 14 15 16 17 18 19 20 21 22 23 24 25 2…" at bounding box center [1273, 571] width 37 height 33
select select "59"
click at [1255, 556] on select "00 01 02 03 04 05 06 07 08 09 10 11 12 13 14 15 16 17 18 19 20 21 22 23 24 25 2…" at bounding box center [1273, 571] width 37 height 33
type input "20:59"
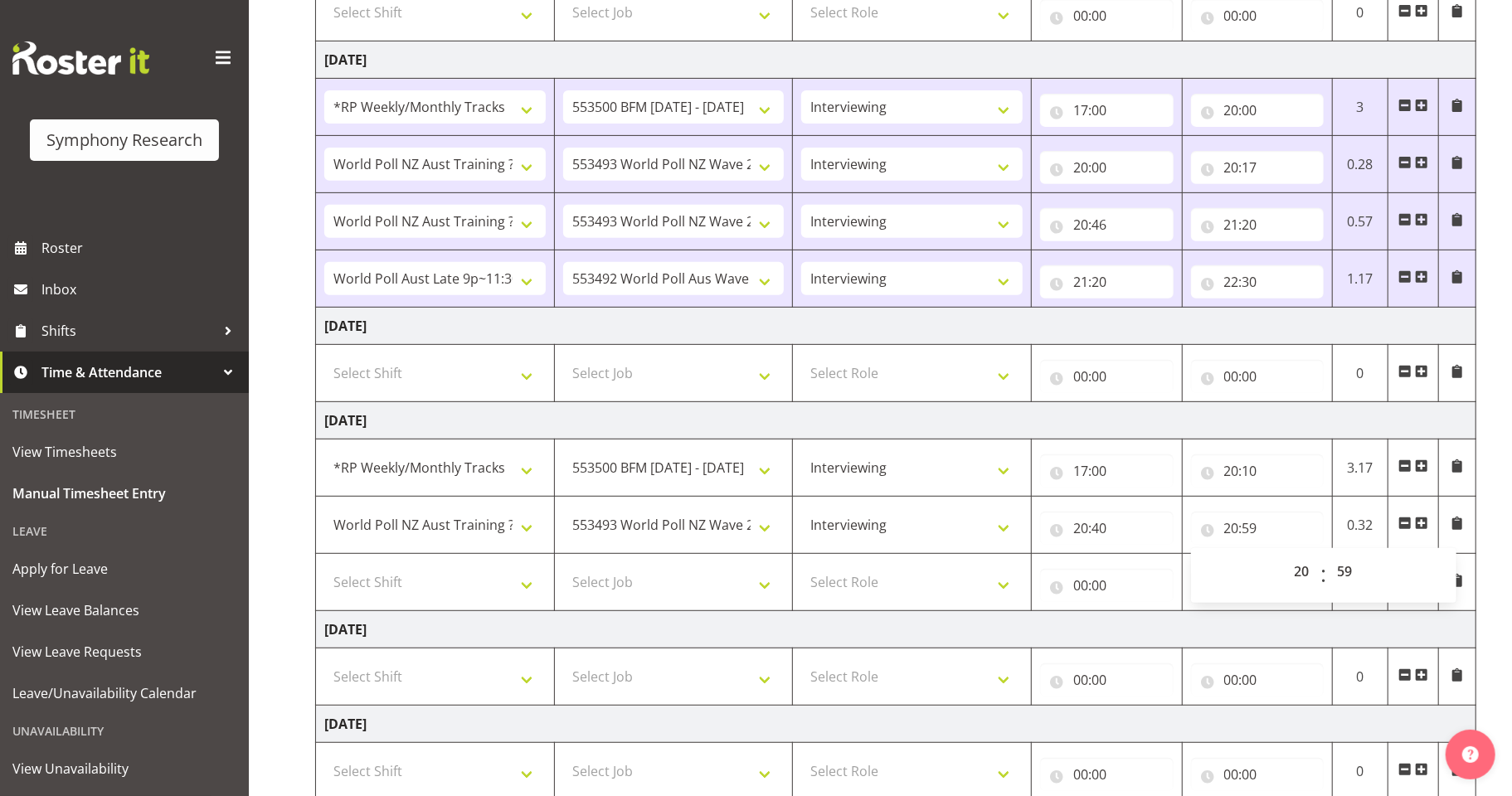
click at [1361, 521] on span at bounding box center [1422, 524] width 14 height 14
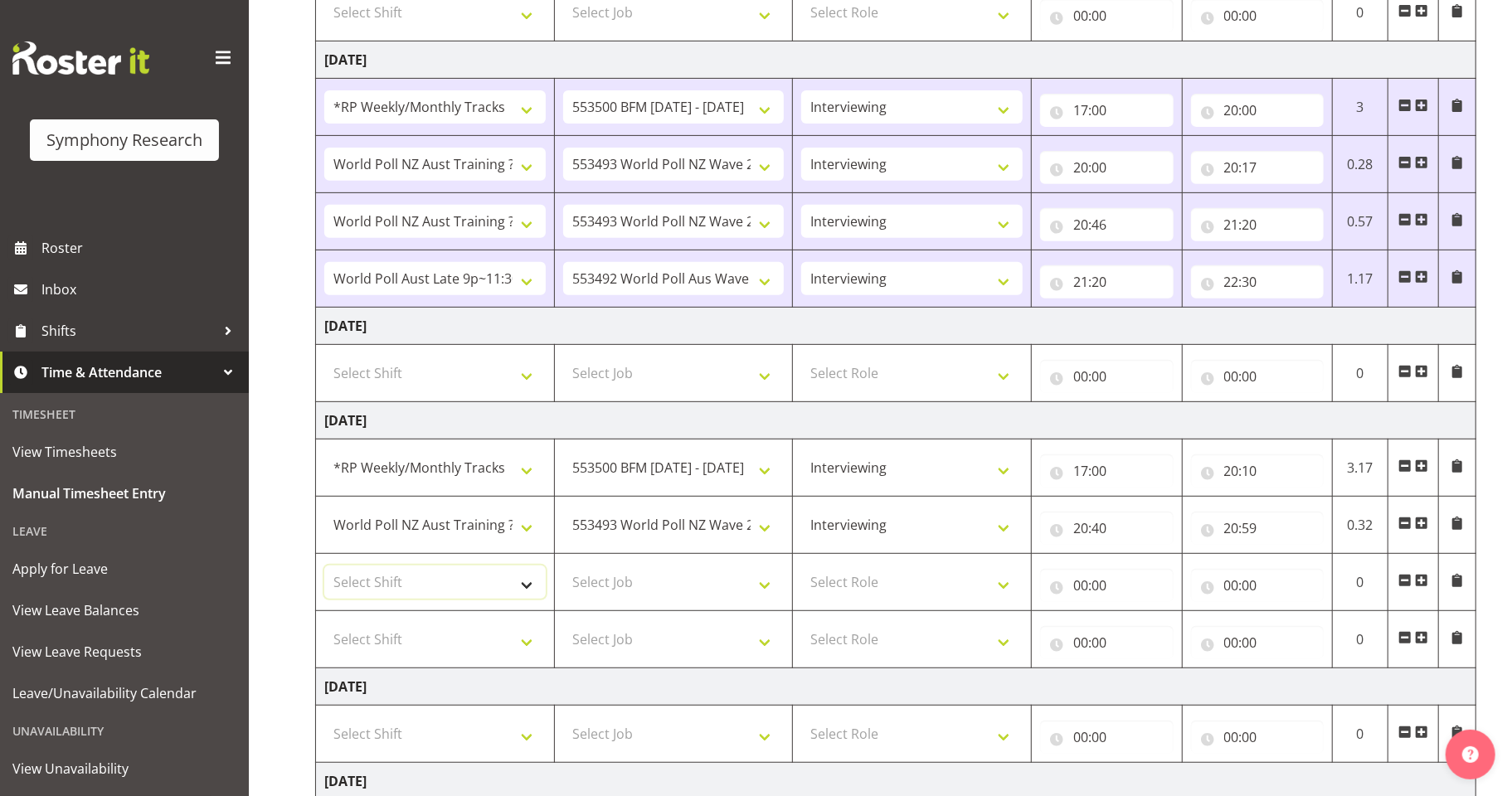
click at [525, 591] on select "Select Shift !!Weekend Residential (Roster IT Shift Label) *Business 9/10am ~ 4…" at bounding box center [435, 582] width 222 height 33
select select "57511"
click at [324, 567] on select "Select Shift !!Weekend Residential (Roster IT Shift Label) *Business 9/10am ~ 4…" at bounding box center [435, 582] width 222 height 33
click at [761, 585] on select "Select Job 550060 IF Admin 553492 World Poll Aus Wave 2 Main 2025 553493 World …" at bounding box center [674, 582] width 222 height 33
select select "10499"
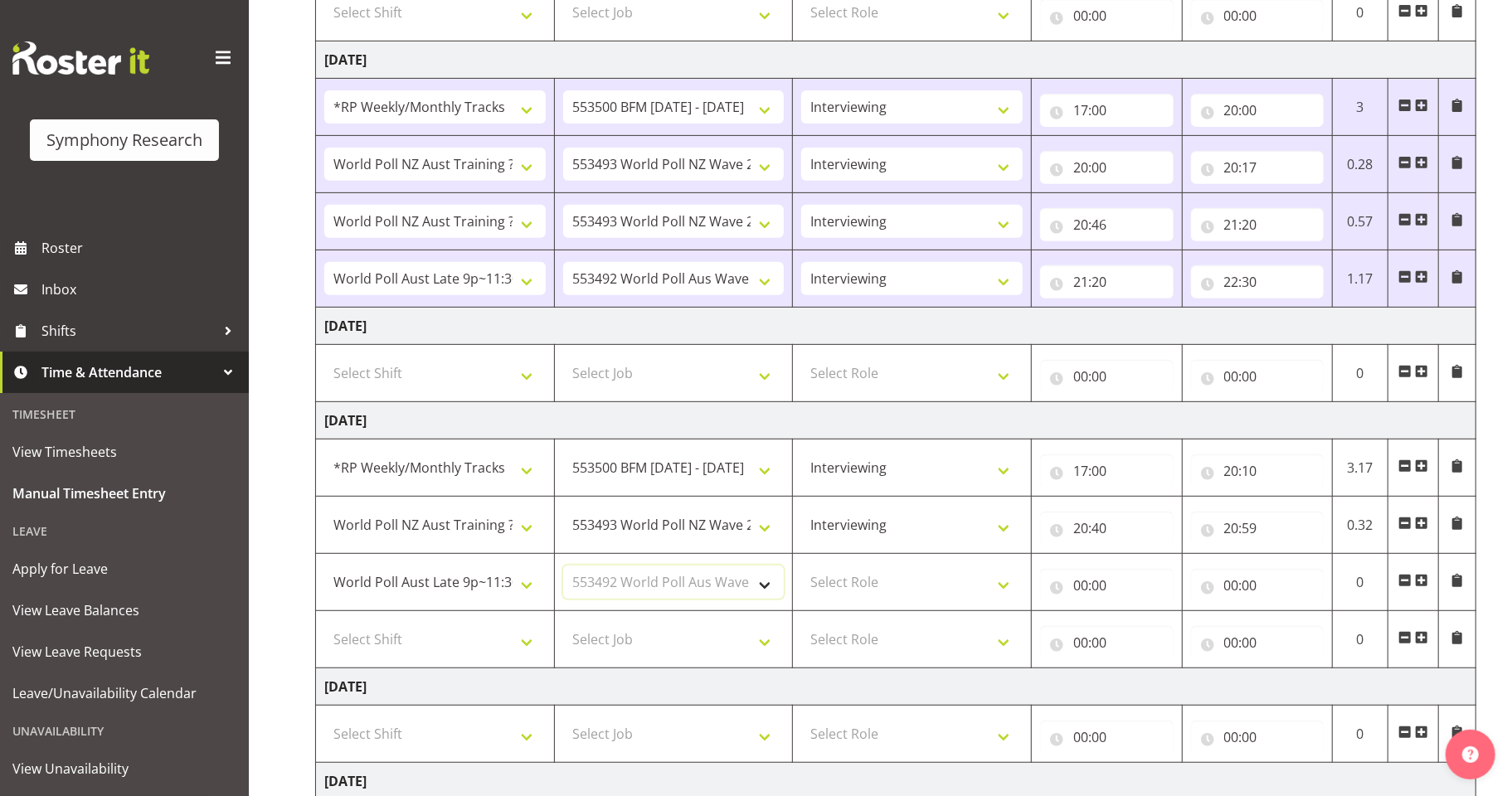
click at [564, 567] on select "Select Job 550060 IF Admin 553492 World Poll Aus Wave 2 Main 2025 553493 World …" at bounding box center [674, 582] width 222 height 33
click at [997, 576] on select "Select Role Briefing Interviewing" at bounding box center [912, 582] width 222 height 33
select select "47"
click at [801, 567] on select "Select Role Briefing Interviewing" at bounding box center [912, 582] width 222 height 33
click at [1077, 582] on input "00:00" at bounding box center [1107, 585] width 134 height 33
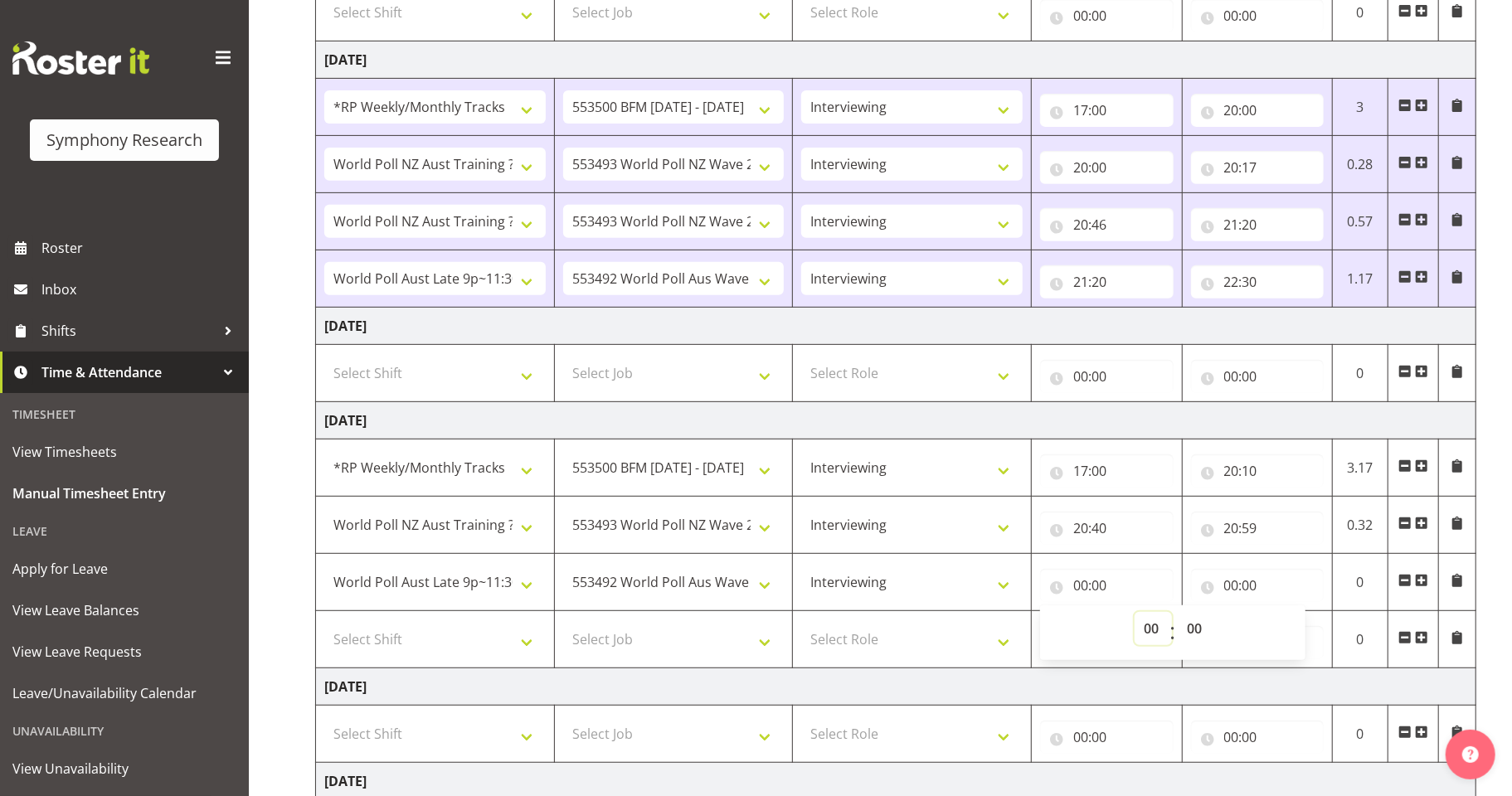
click at [1149, 629] on select "00 01 02 03 04 05 06 07 08 09 10 11 12 13 14 15 16 17 18 19 20 21 22 23" at bounding box center [1153, 629] width 37 height 33
select select "20"
click at [1135, 612] on select "00 01 02 03 04 05 06 07 08 09 10 11 12 13 14 15 16 17 18 19 20 21 22 23" at bounding box center [1153, 629] width 37 height 33
type input "20:00"
click at [1190, 628] on select "00 01 02 03 04 05 06 07 08 09 10 11 12 13 14 15 16 17 18 19 20 21 22 23 24 25 2…" at bounding box center [1196, 629] width 37 height 33
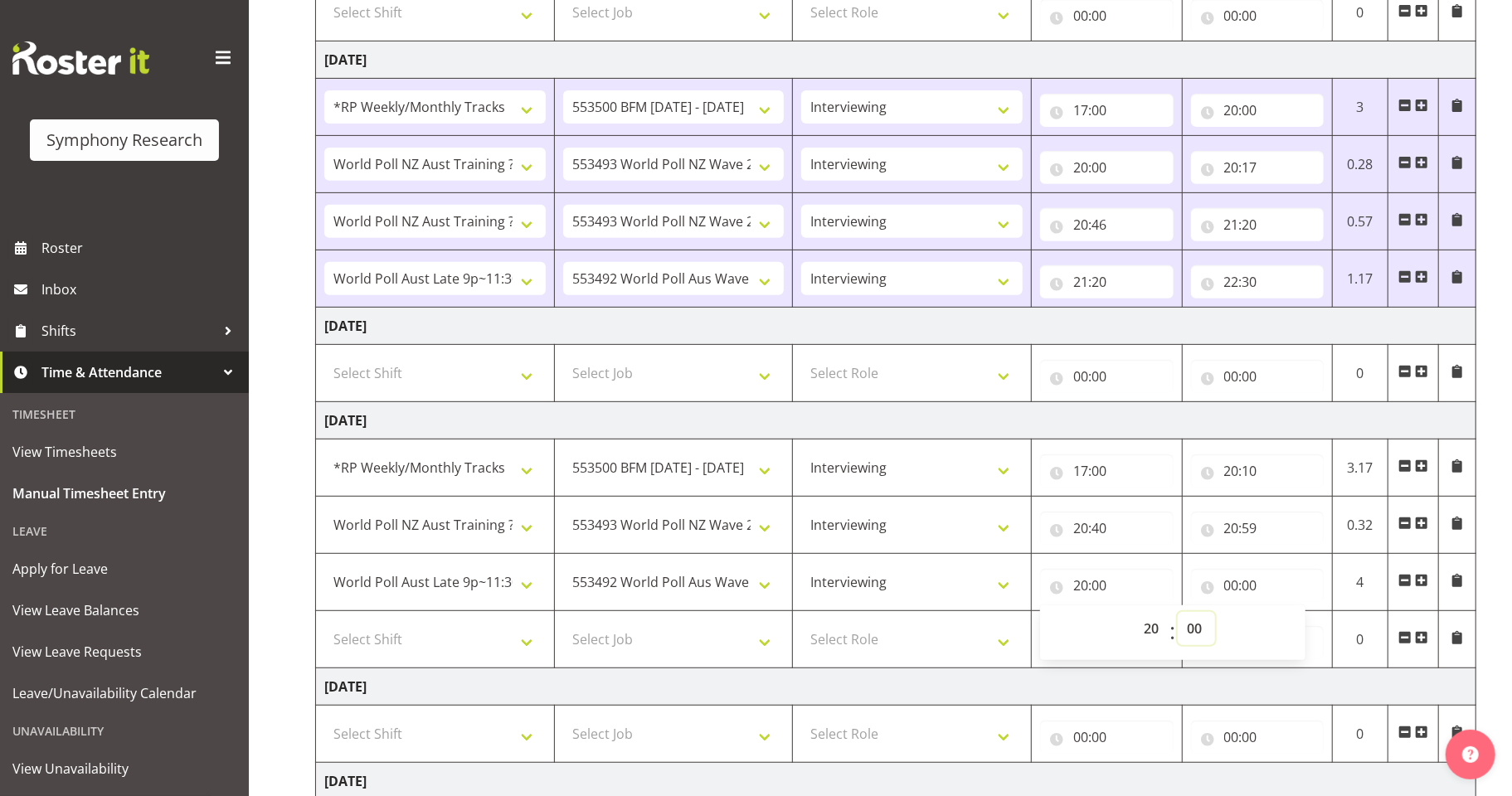
select select "59"
click at [1178, 612] on select "00 01 02 03 04 05 06 07 08 09 10 11 12 13 14 15 16 17 18 19 20 21 22 23 24 25 2…" at bounding box center [1196, 629] width 37 height 33
type input "20:59"
click at [1229, 585] on input "00:00" at bounding box center [1258, 585] width 134 height 33
click at [1289, 625] on select "00 01 02 03 04 05 06 07 08 09 10 11 12 13 14 15 16 17 18 19 20 21 22 23" at bounding box center [1305, 629] width 37 height 33
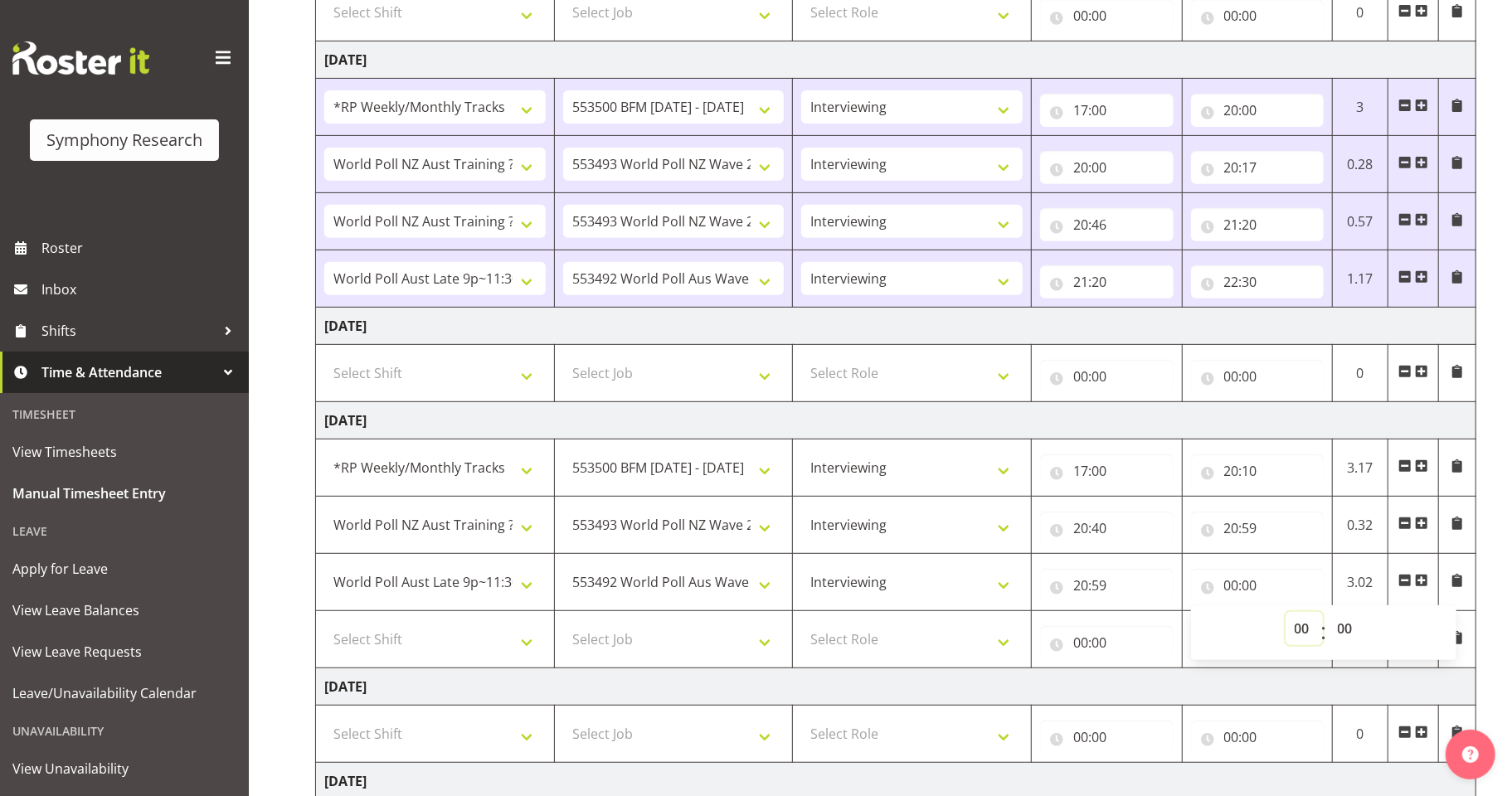
select select "22"
click at [1286, 612] on select "00 01 02 03 04 05 06 07 08 09 10 11 12 13 14 15 16 17 18 19 20 21 22 23" at bounding box center [1305, 629] width 37 height 33
type input "22:00"
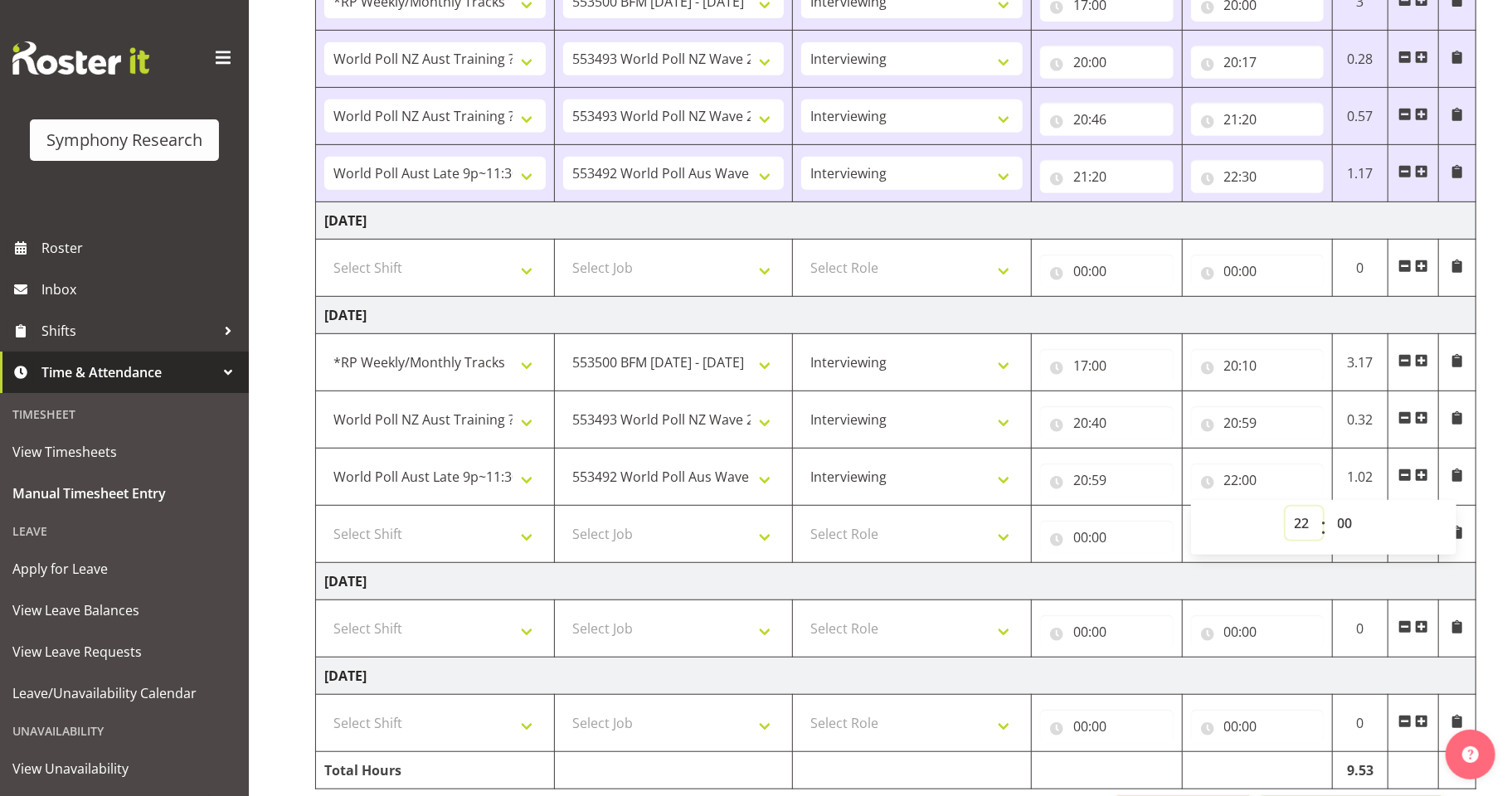
scroll to position [582, 0]
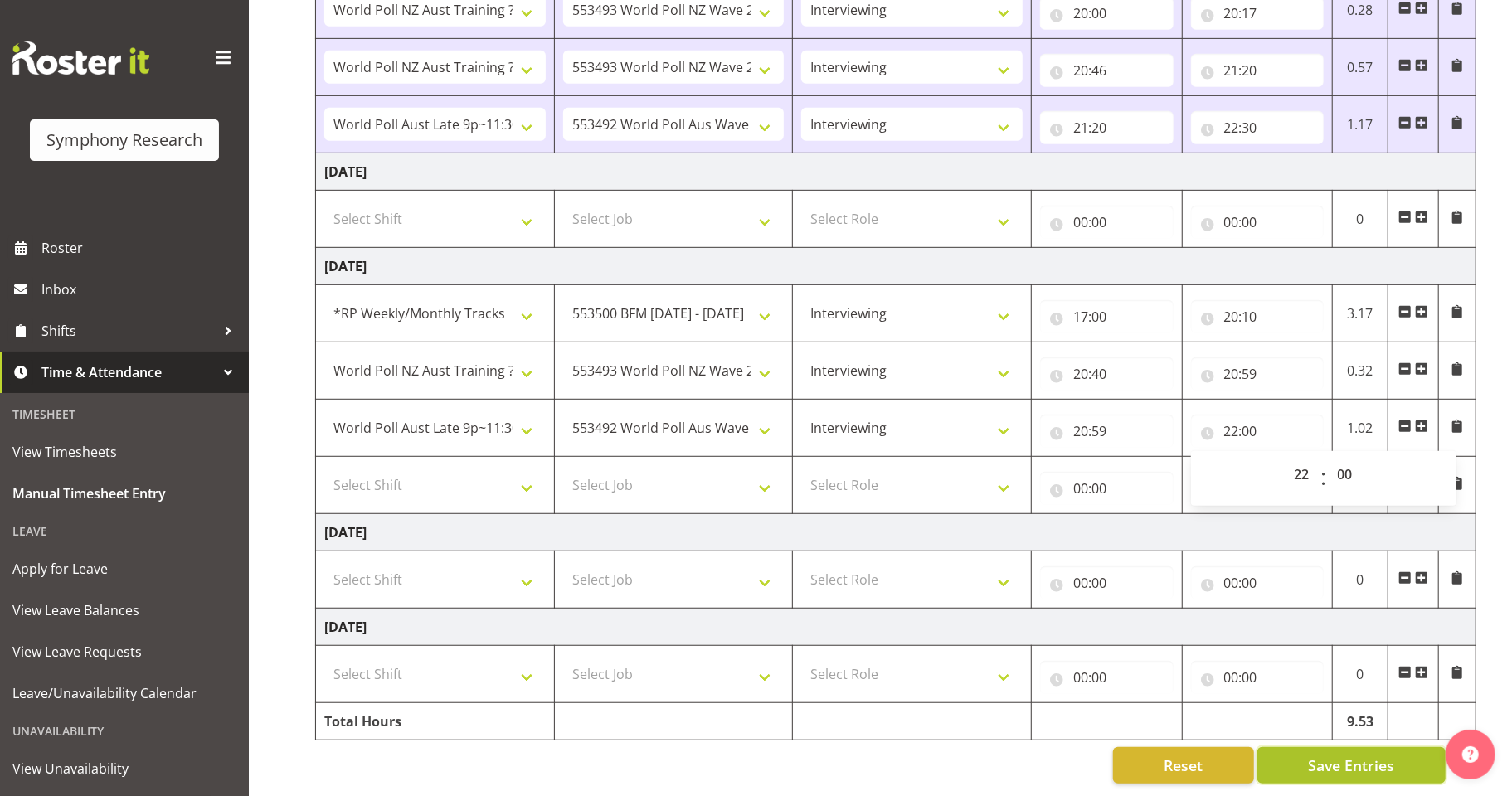
click at [1361, 716] on span "Save Entries" at bounding box center [1351, 765] width 86 height 21
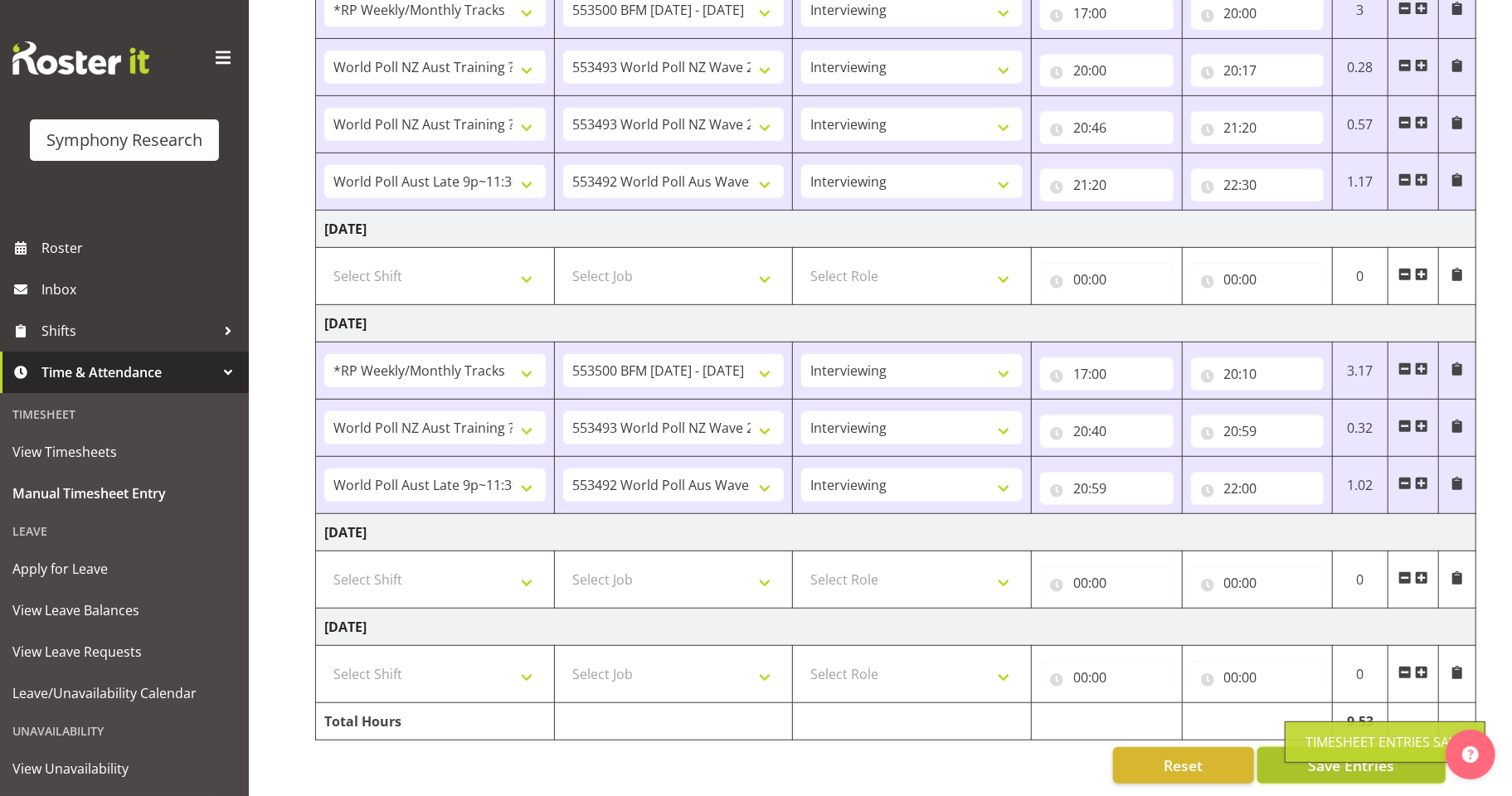
scroll to position [524, 0]
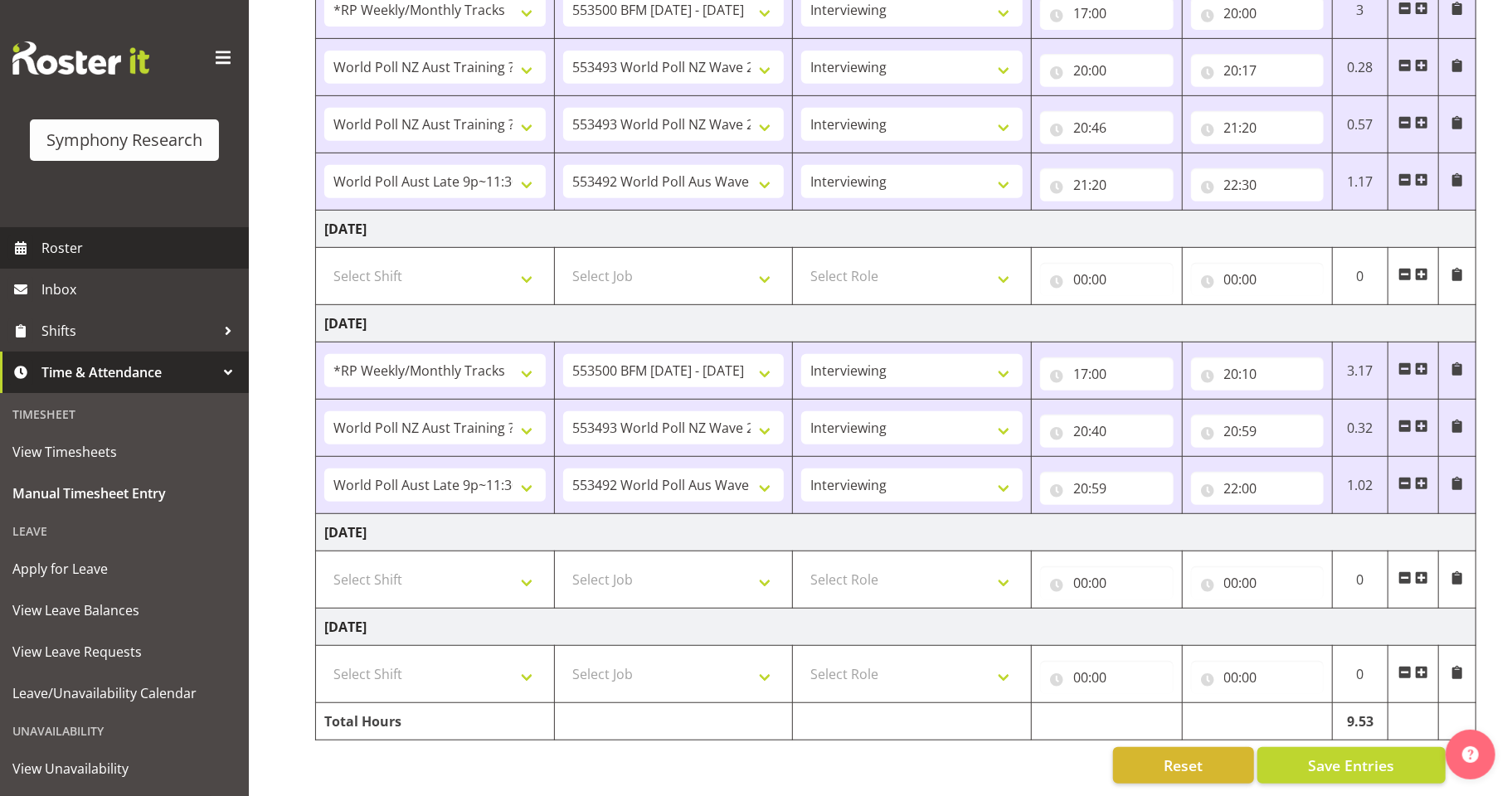
click at [86, 250] on span "Roster" at bounding box center [140, 247] width 199 height 25
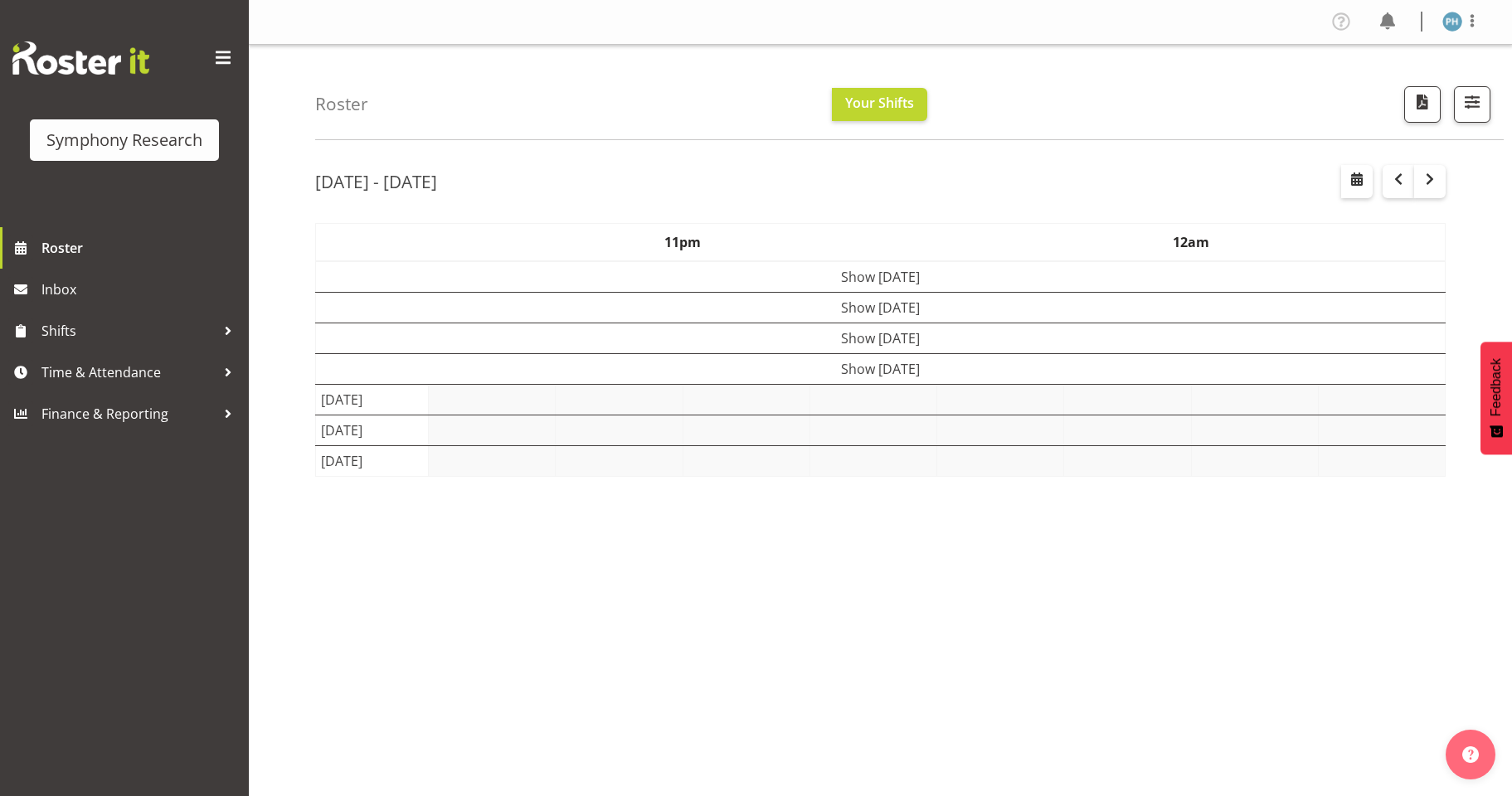
click at [1479, 17] on span at bounding box center [1472, 21] width 20 height 20
click at [1477, 19] on span at bounding box center [1472, 21] width 20 height 20
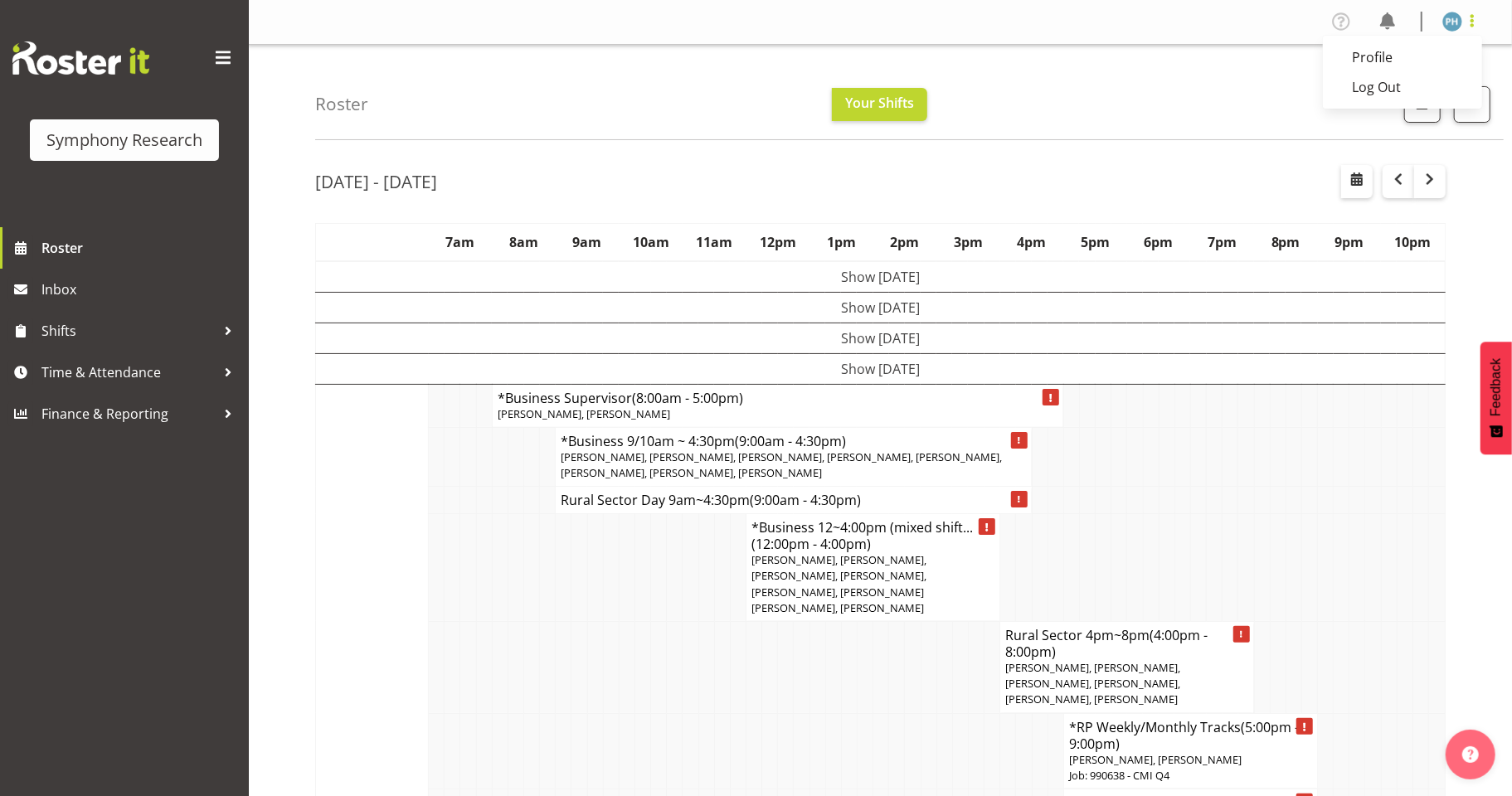
click at [1472, 21] on span at bounding box center [1472, 21] width 20 height 20
click at [1377, 76] on link "Log Out" at bounding box center [1403, 86] width 159 height 30
